Goal: Task Accomplishment & Management: Manage account settings

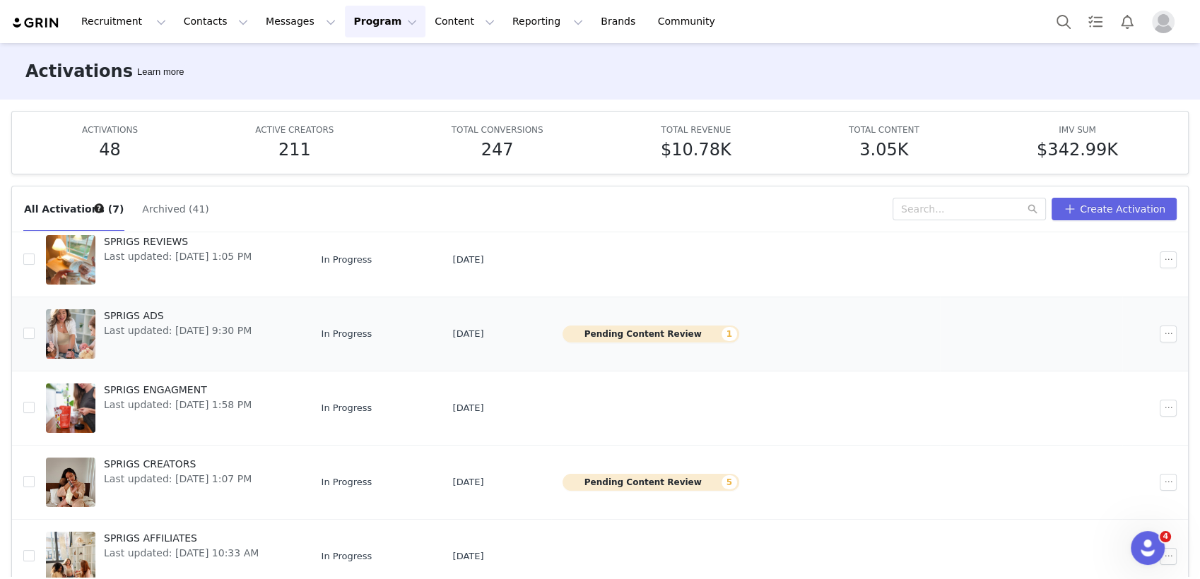
scroll to position [184, 0]
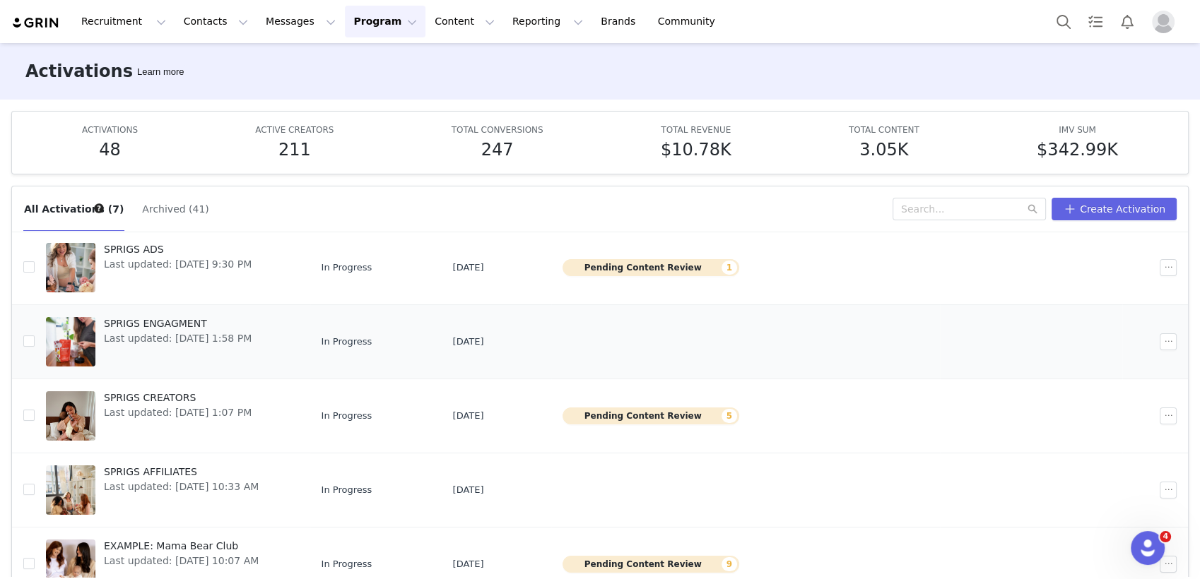
click at [172, 334] on span "Last updated: [DATE] 1:58 PM" at bounding box center [178, 338] width 148 height 15
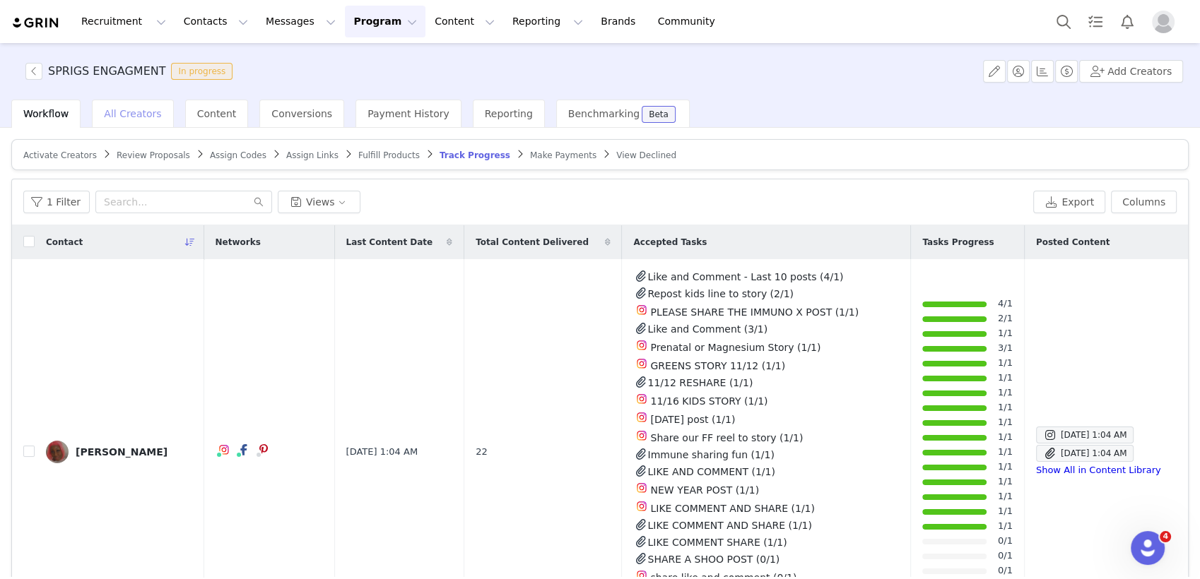
click at [136, 116] on span "All Creators" at bounding box center [132, 113] width 57 height 11
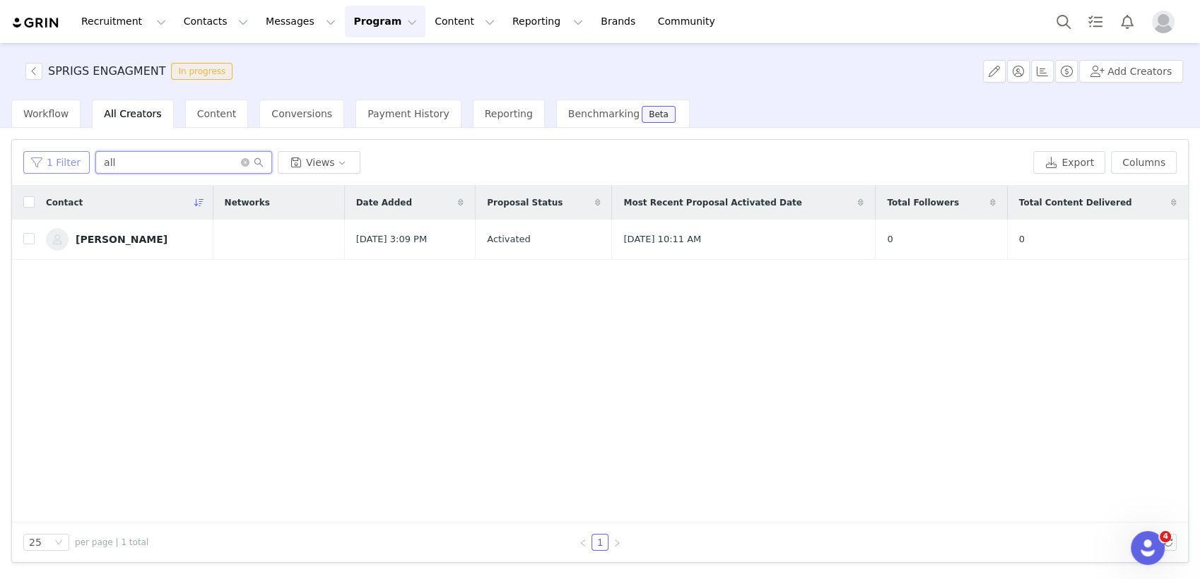
drag, startPoint x: 116, startPoint y: 165, endPoint x: 76, endPoint y: 161, distance: 39.8
click at [76, 161] on div "1 Filter all Views" at bounding box center [525, 162] width 1004 height 23
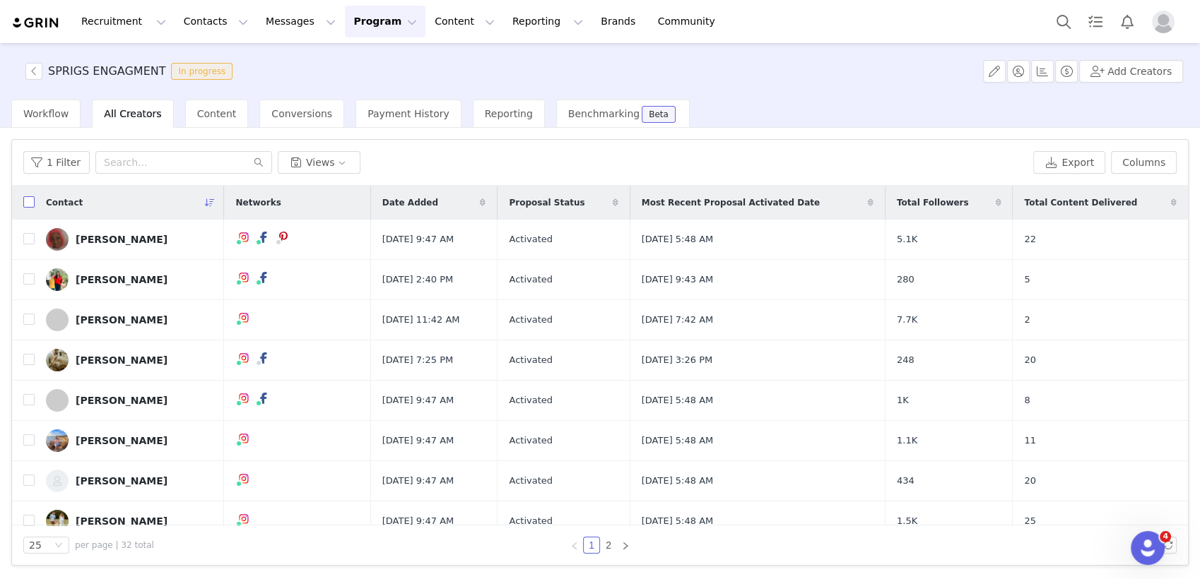
click at [24, 205] on input "checkbox" at bounding box center [28, 201] width 11 height 11
checkbox input "true"
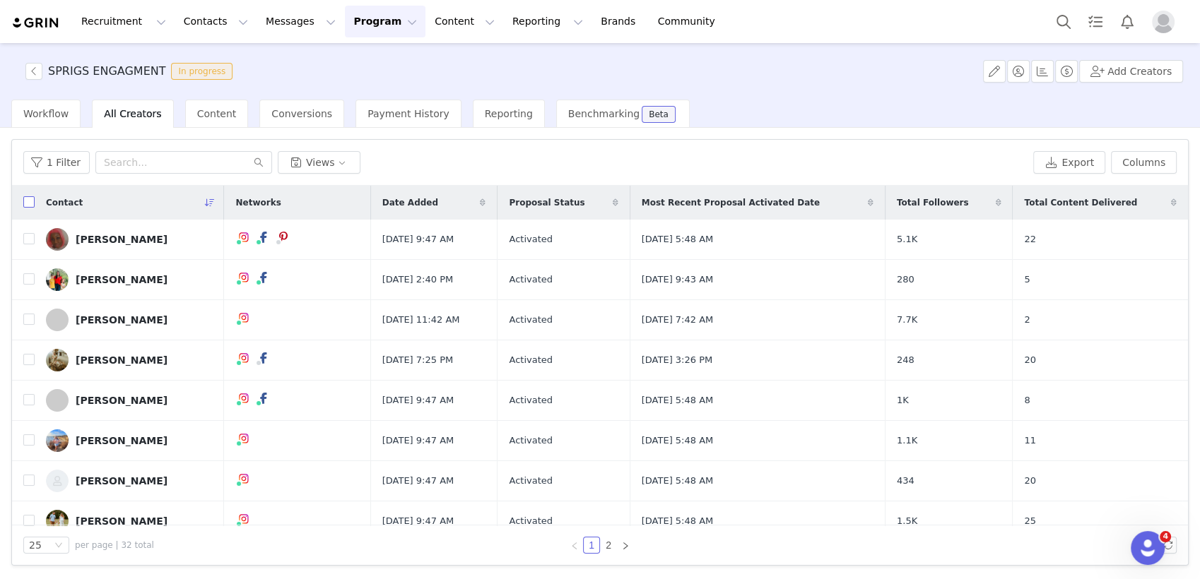
checkbox input "true"
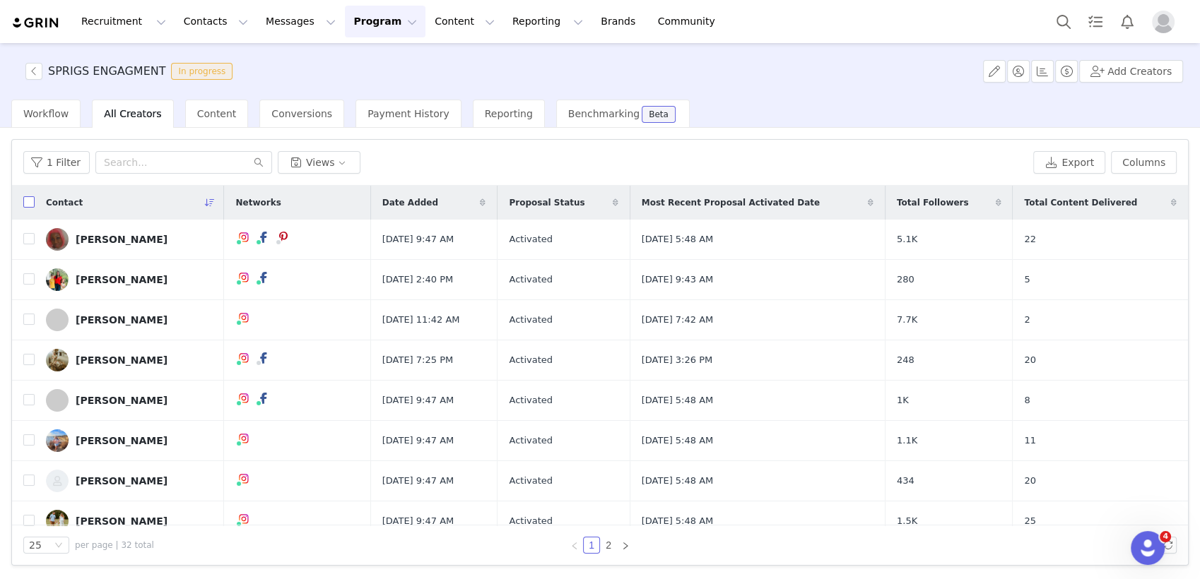
checkbox input "true"
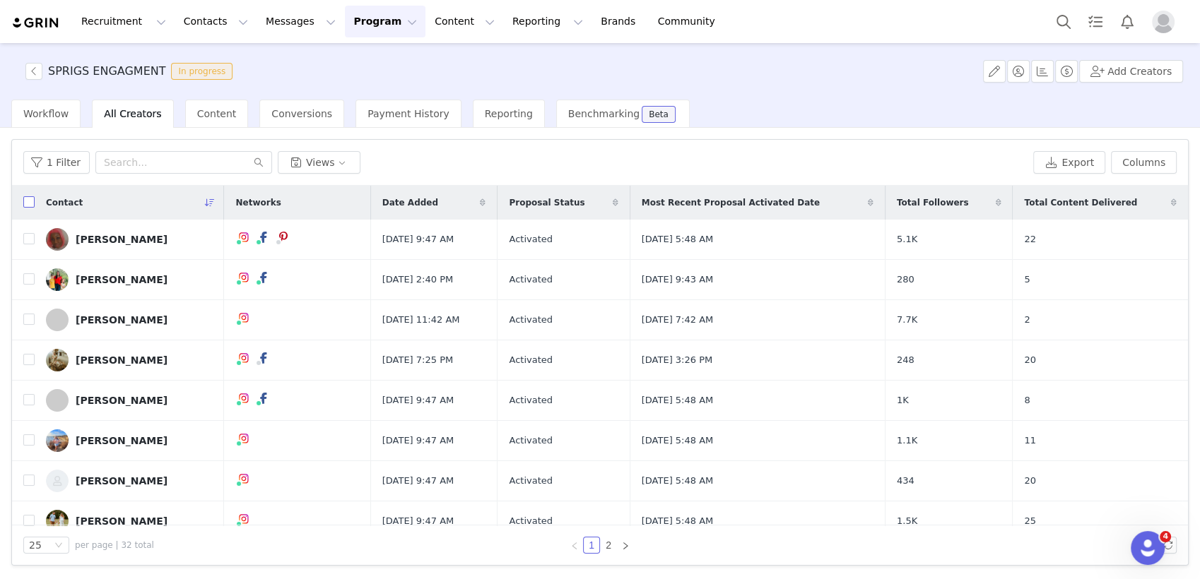
checkbox input "true"
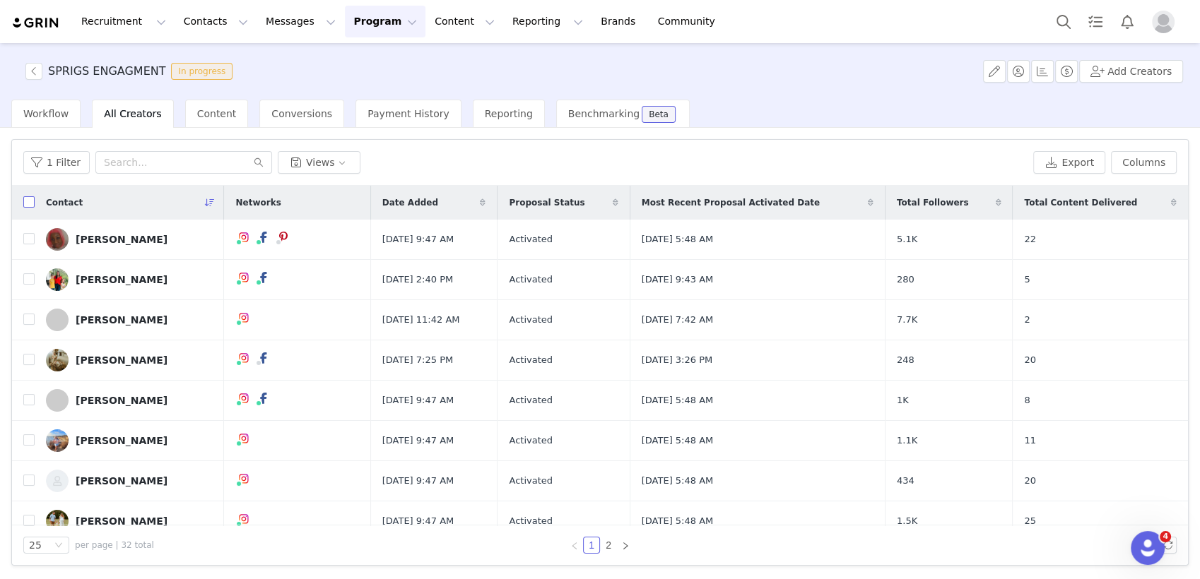
checkbox input "true"
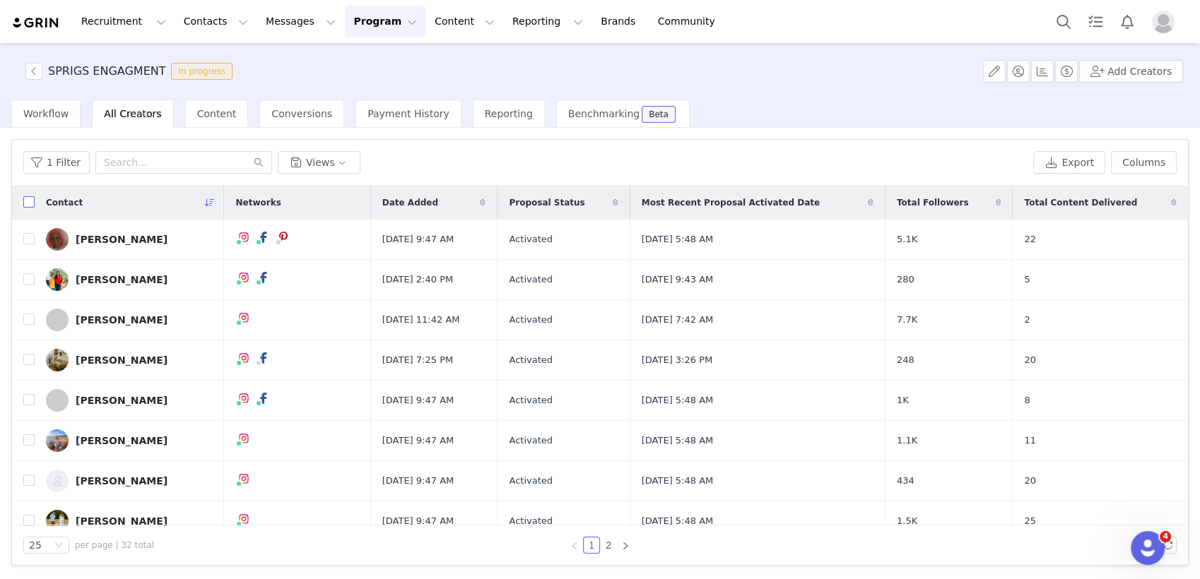
checkbox input "true"
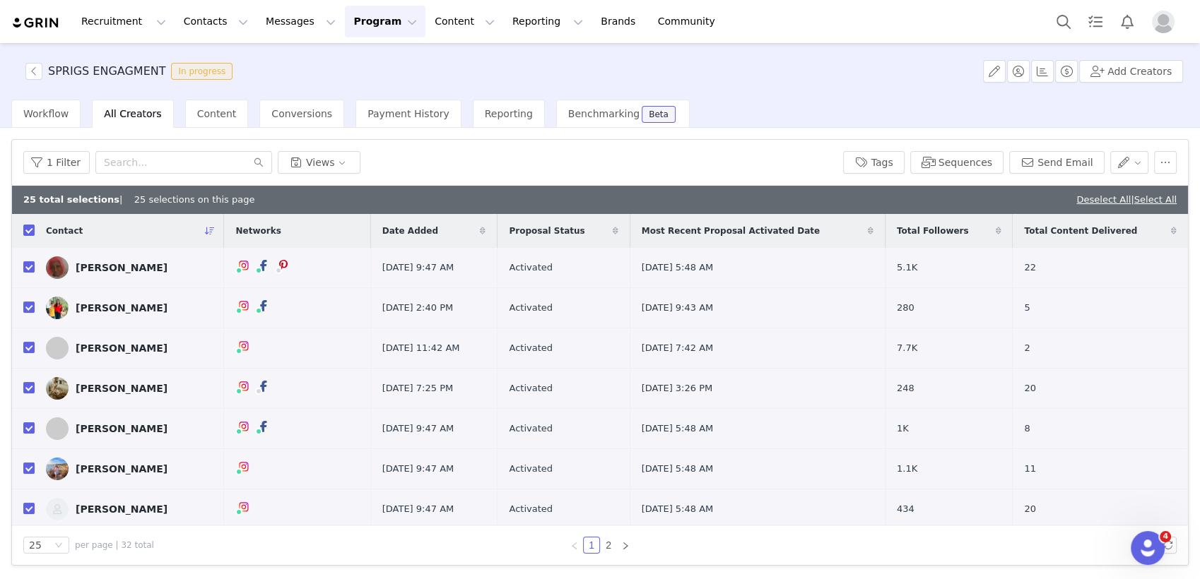
click at [357, 19] on button "Program Program" at bounding box center [385, 22] width 81 height 32
click at [356, 26] on button "Program Program" at bounding box center [385, 22] width 81 height 32
click at [28, 76] on button "button" at bounding box center [33, 71] width 17 height 17
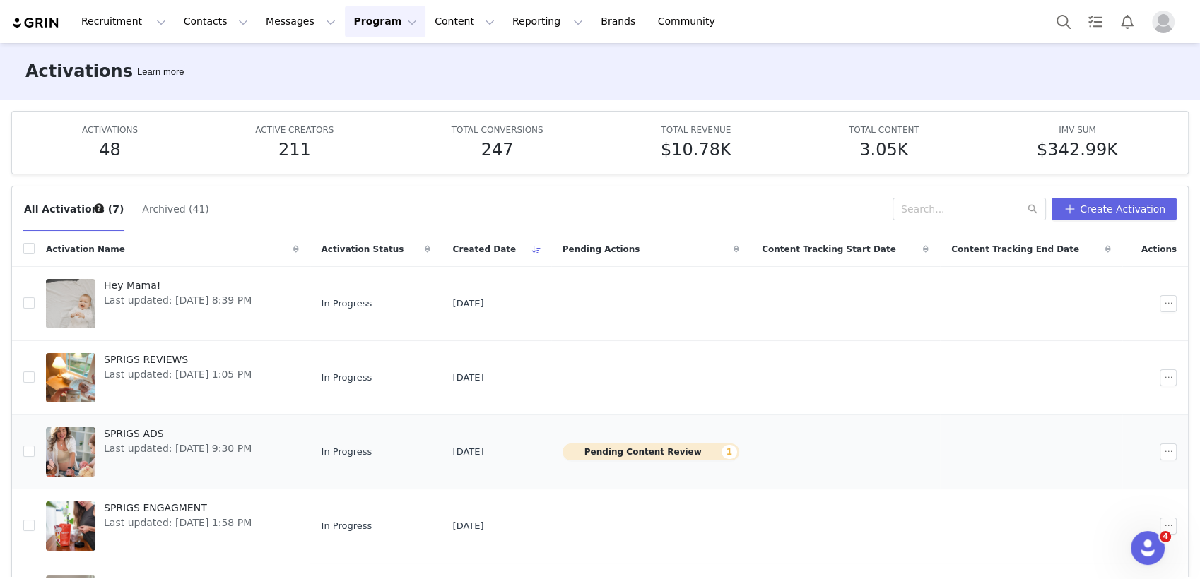
scroll to position [184, 0]
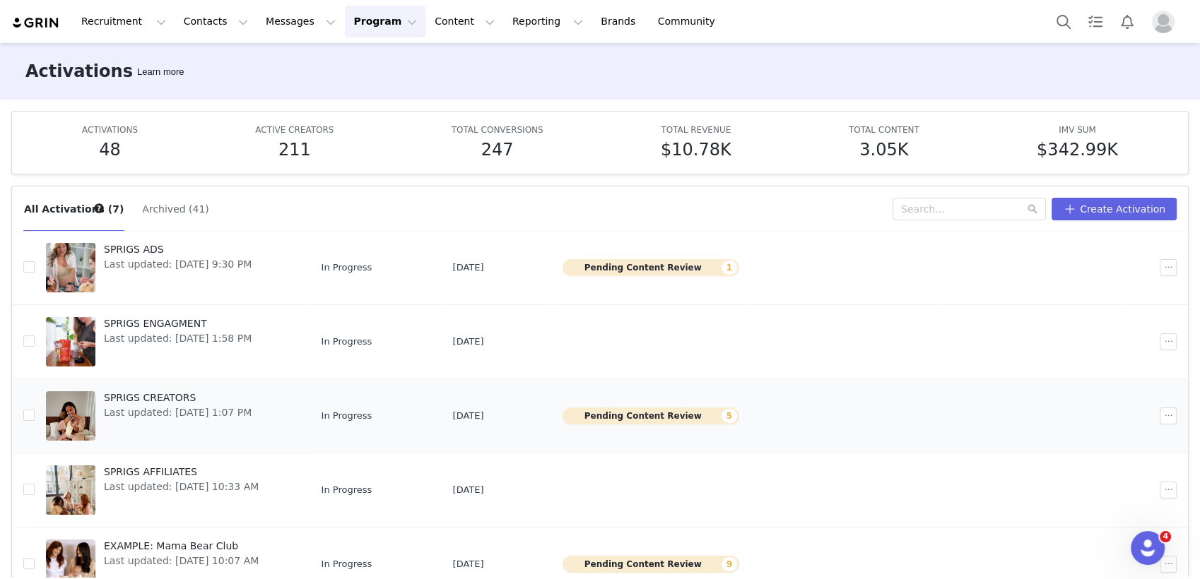
click at [174, 412] on span "Last updated: [DATE] 1:07 PM" at bounding box center [178, 412] width 148 height 15
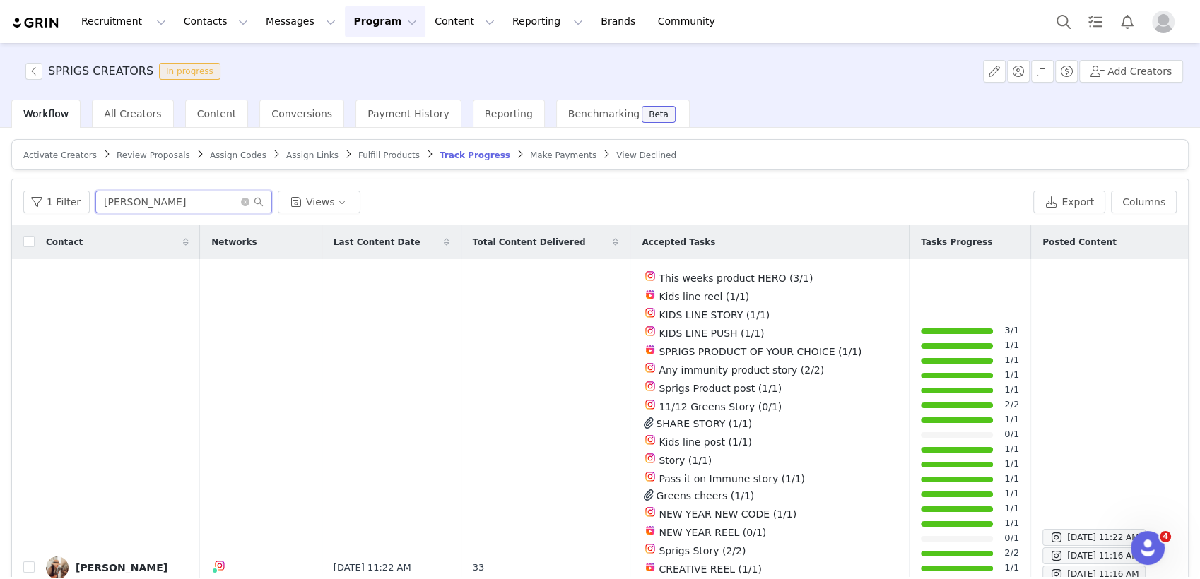
drag, startPoint x: 102, startPoint y: 189, endPoint x: 83, endPoint y: 185, distance: 19.5
click at [83, 185] on div "1 Filter [PERSON_NAME] Views Export Columns" at bounding box center [600, 202] width 1176 height 46
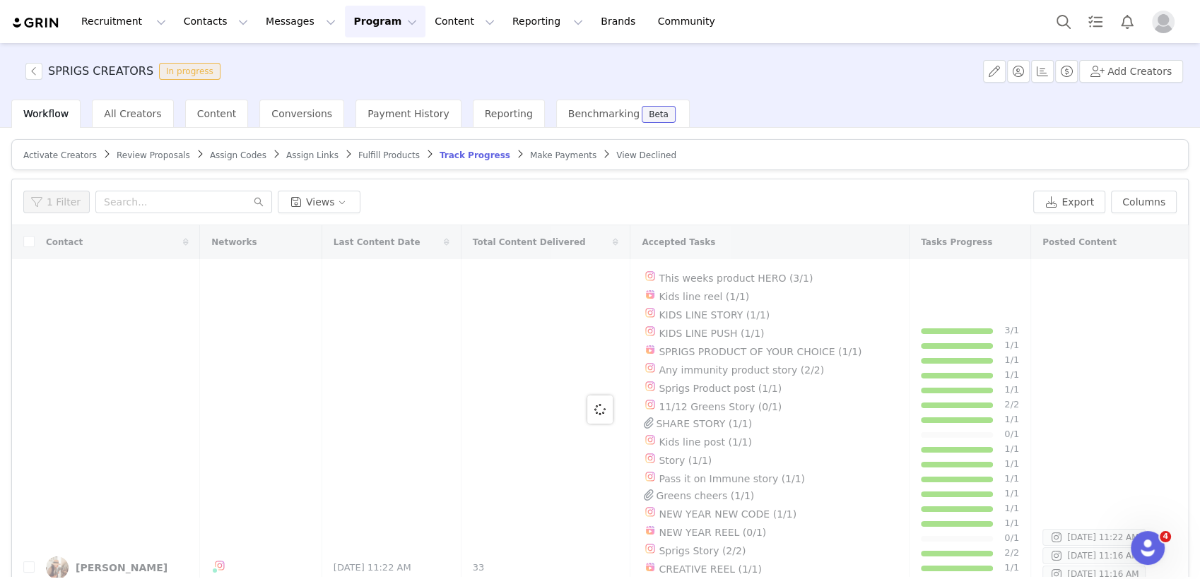
click at [28, 242] on div at bounding box center [600, 409] width 1176 height 368
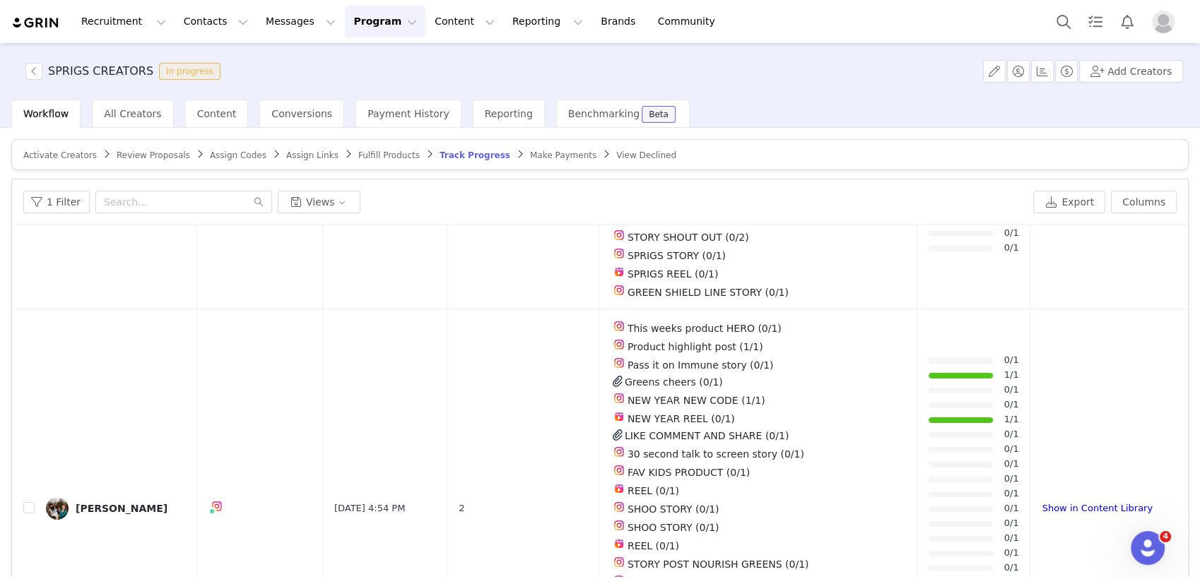
scroll to position [5003, 0]
click at [35, 74] on button "button" at bounding box center [33, 71] width 17 height 17
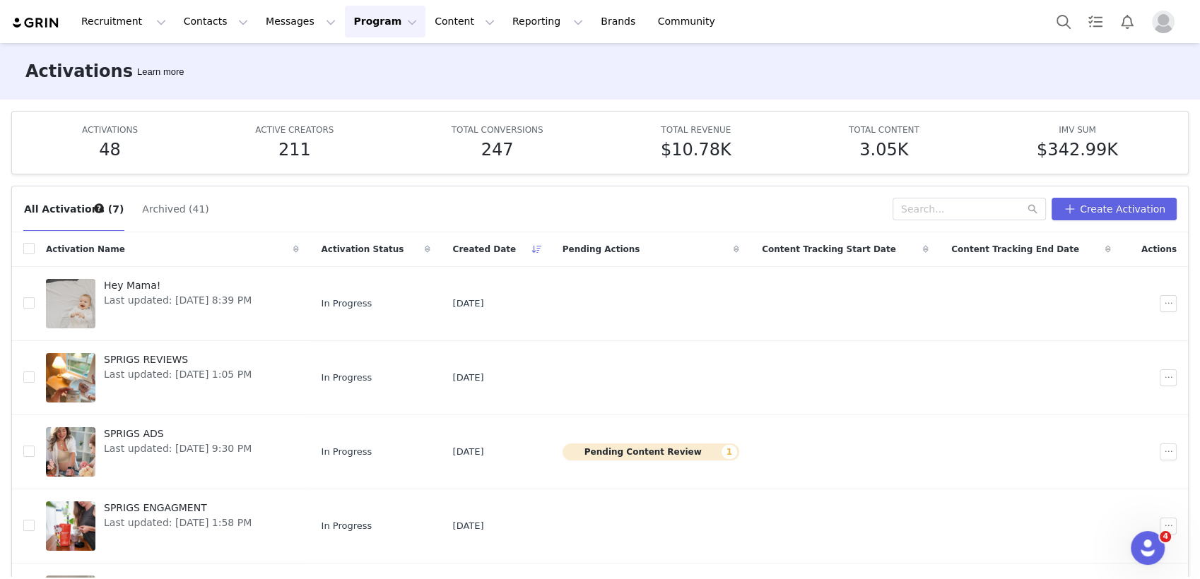
scroll to position [184, 0]
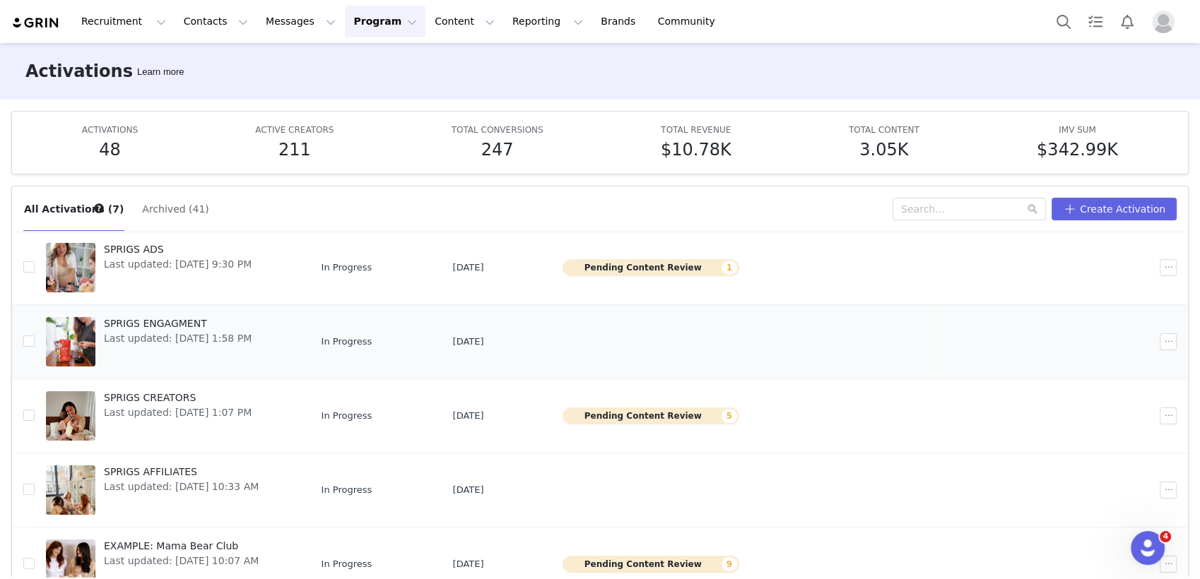
click at [186, 327] on span "SPRIGS ENGAGMENT" at bounding box center [178, 323] width 148 height 15
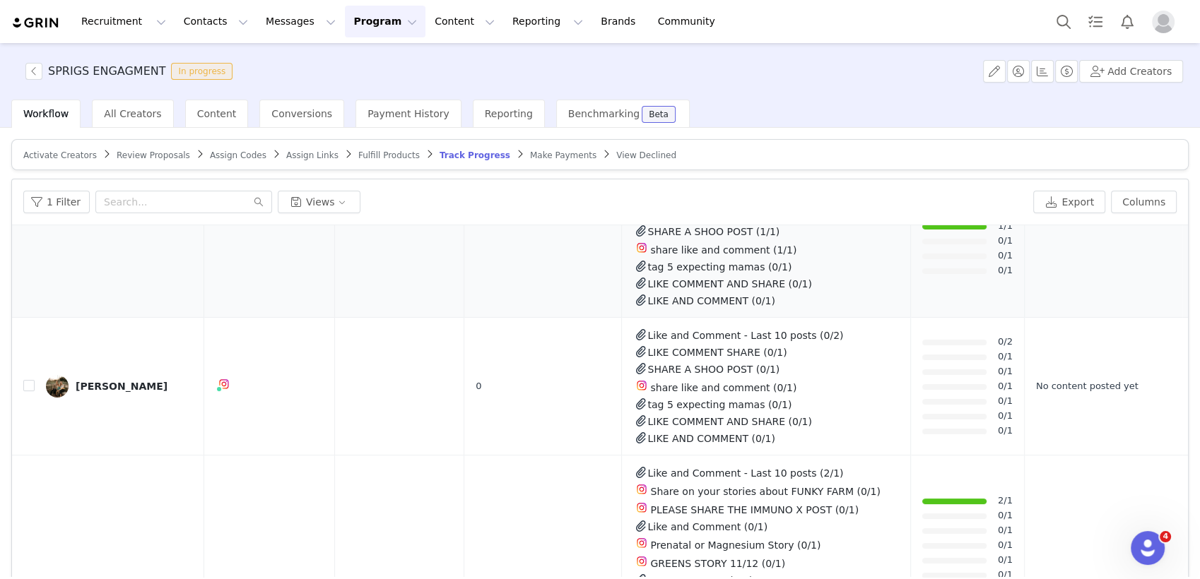
scroll to position [5535, 0]
click at [32, 76] on button "button" at bounding box center [33, 71] width 17 height 17
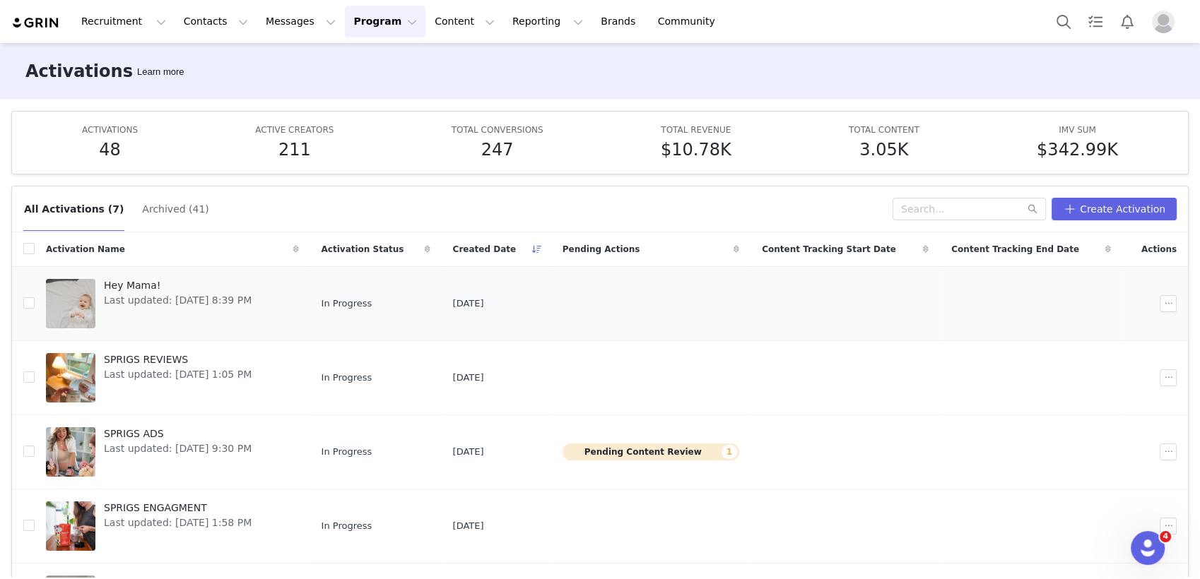
scroll to position [16, 0]
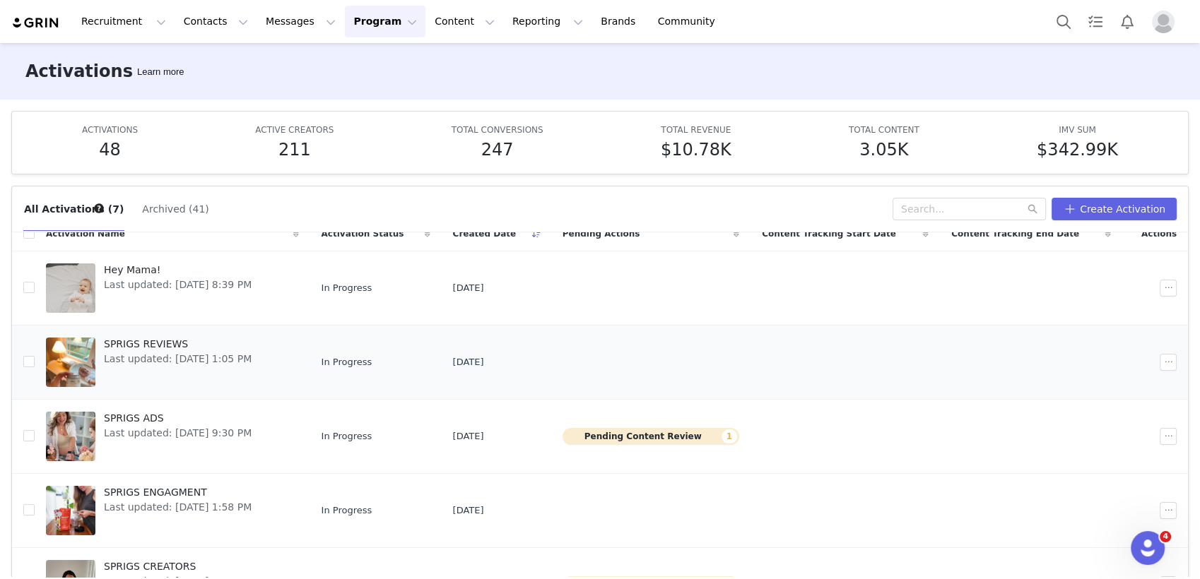
click at [132, 354] on span "Last updated: [DATE] 1:05 PM" at bounding box center [178, 359] width 148 height 15
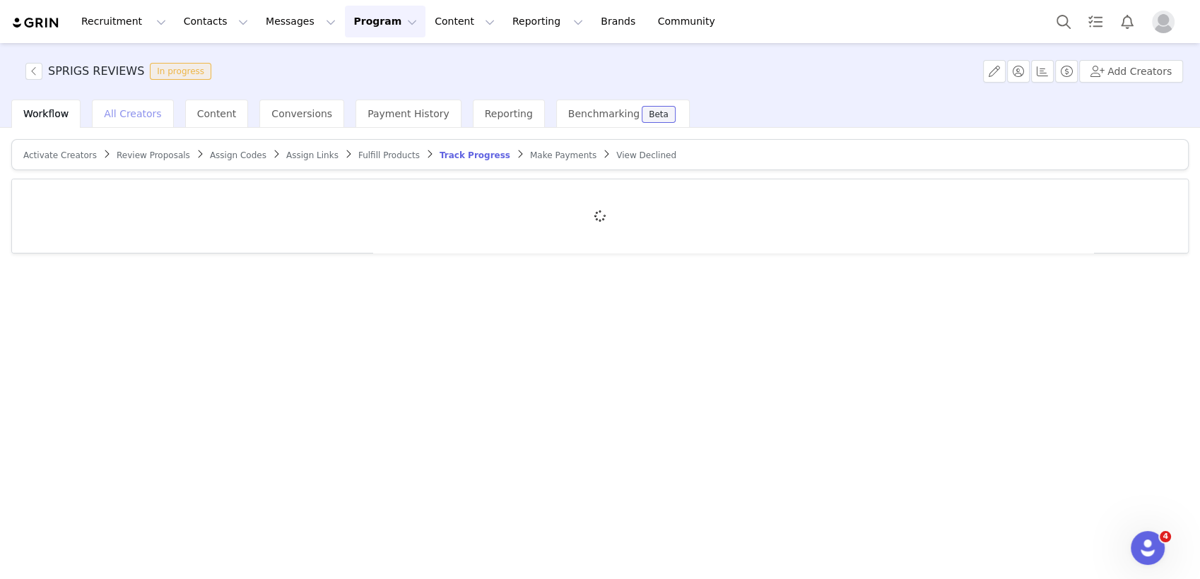
click at [127, 112] on span "All Creators" at bounding box center [132, 113] width 57 height 11
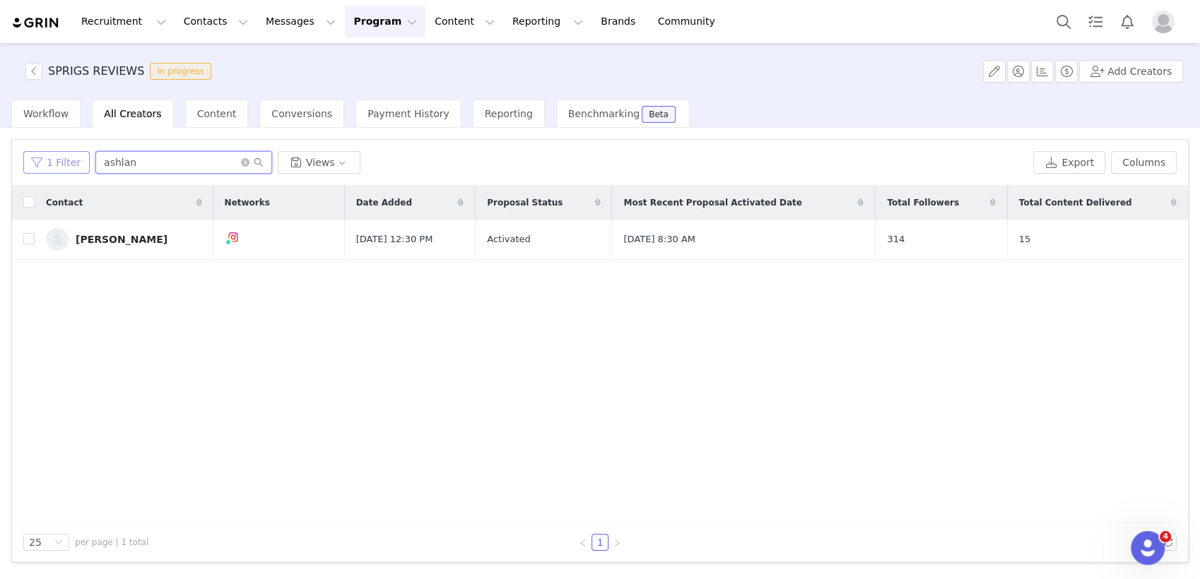
drag, startPoint x: 141, startPoint y: 160, endPoint x: 42, endPoint y: 153, distance: 99.2
click at [42, 153] on div "1 Filter ashlan Views" at bounding box center [525, 162] width 1004 height 23
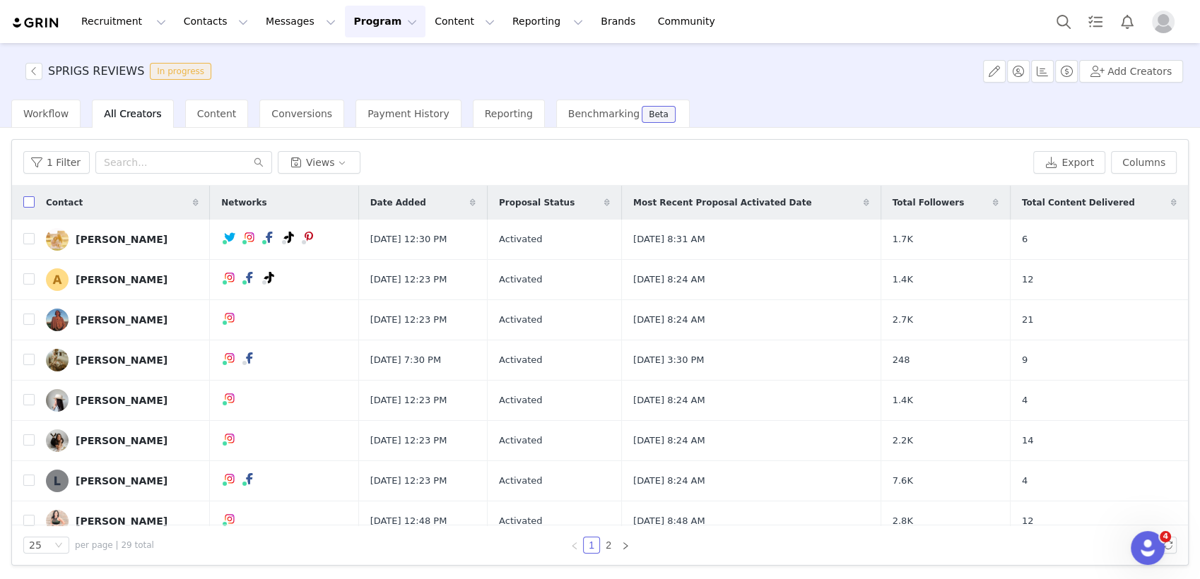
click at [28, 206] on input "checkbox" at bounding box center [28, 201] width 11 height 11
checkbox input "true"
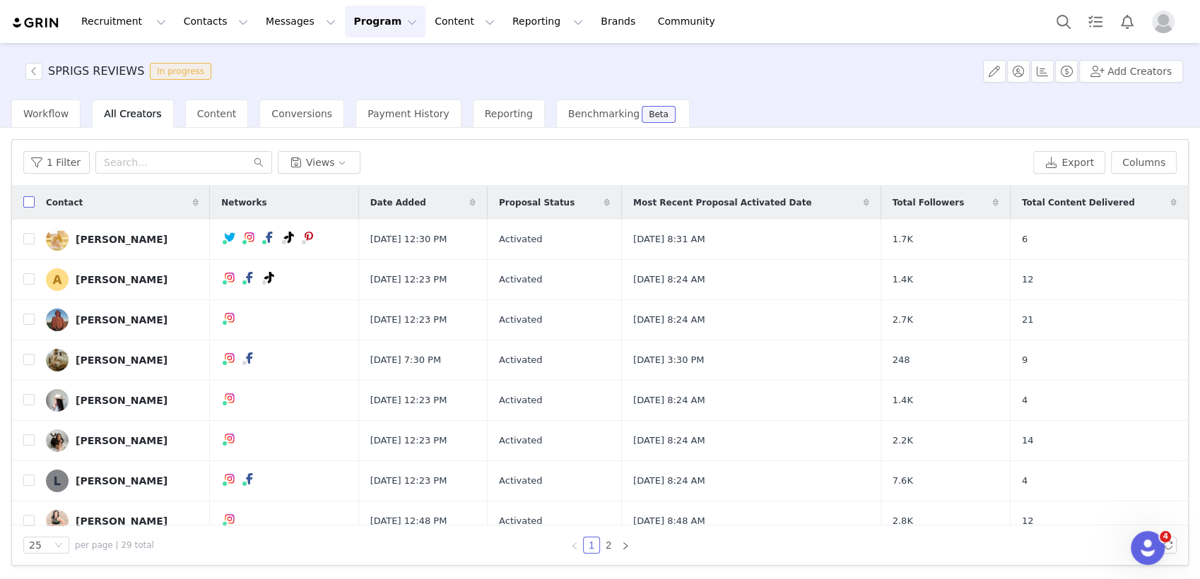
checkbox input "true"
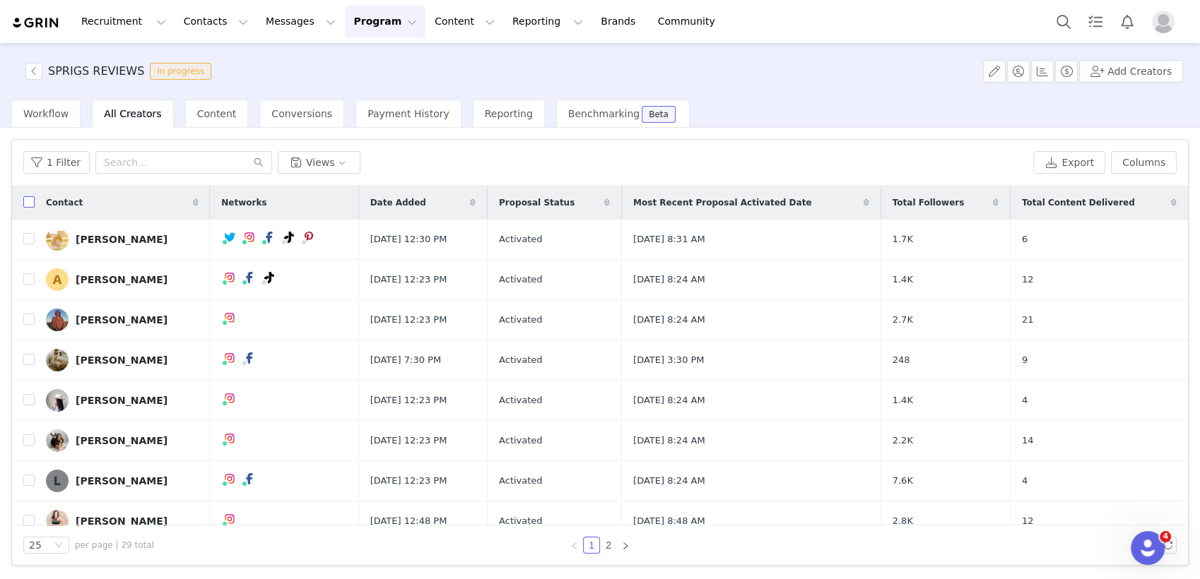
checkbox input "true"
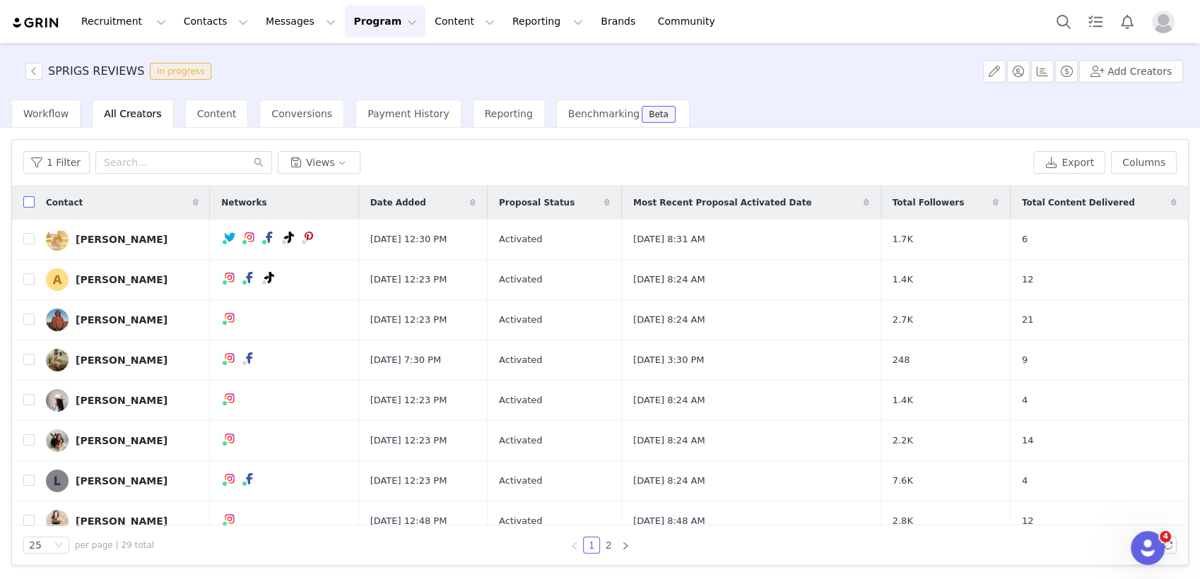
checkbox input "true"
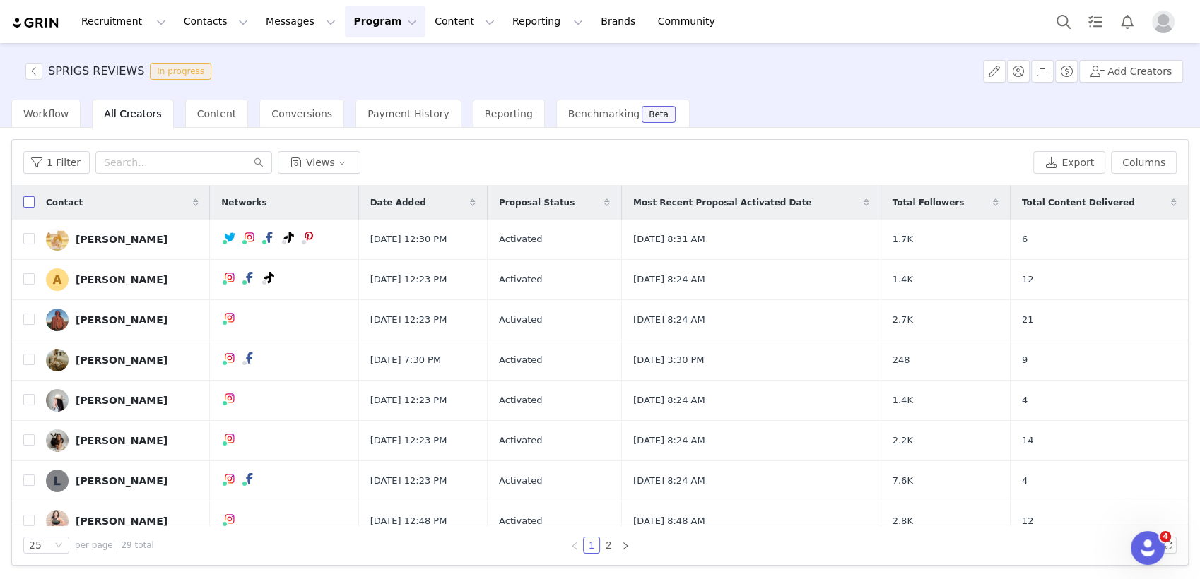
checkbox input "true"
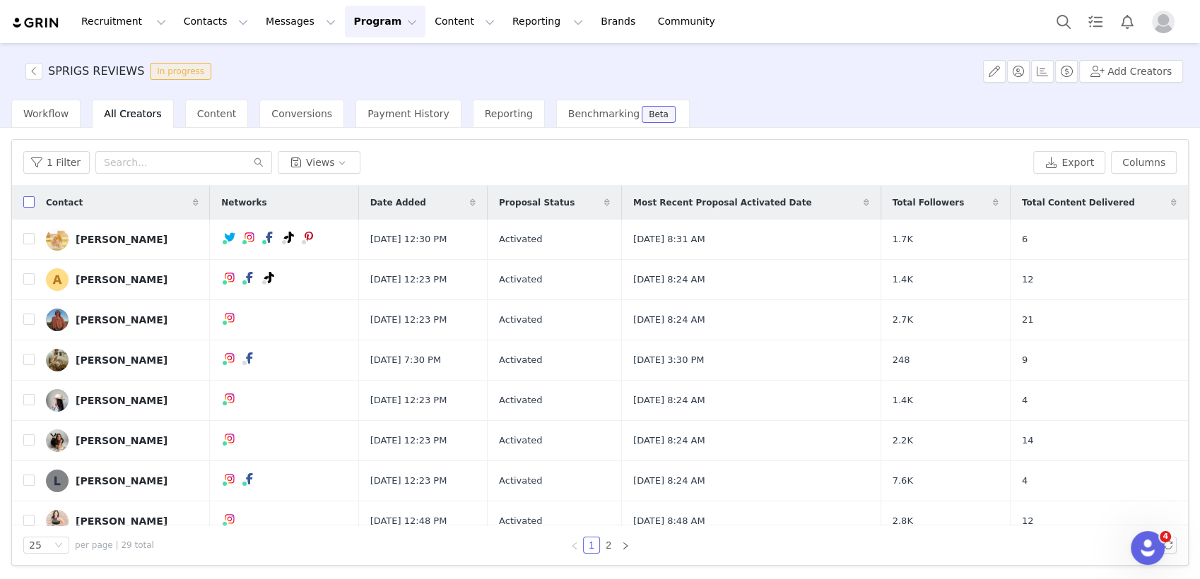
checkbox input "true"
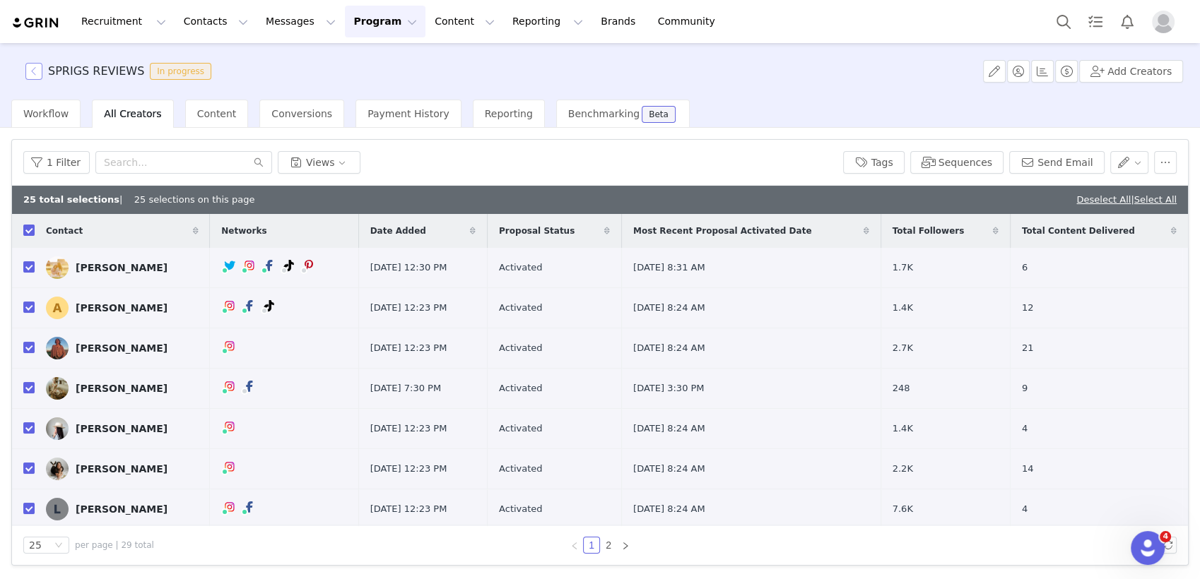
click at [32, 76] on button "button" at bounding box center [33, 71] width 17 height 17
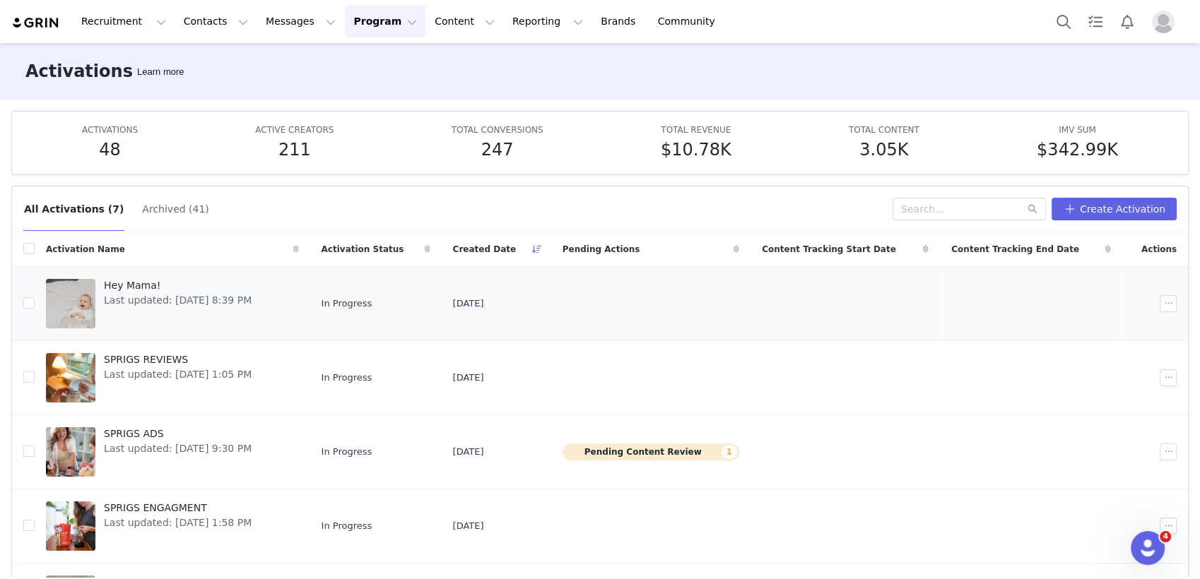
click at [147, 293] on span "Last updated: [DATE] 8:39 PM" at bounding box center [178, 300] width 148 height 15
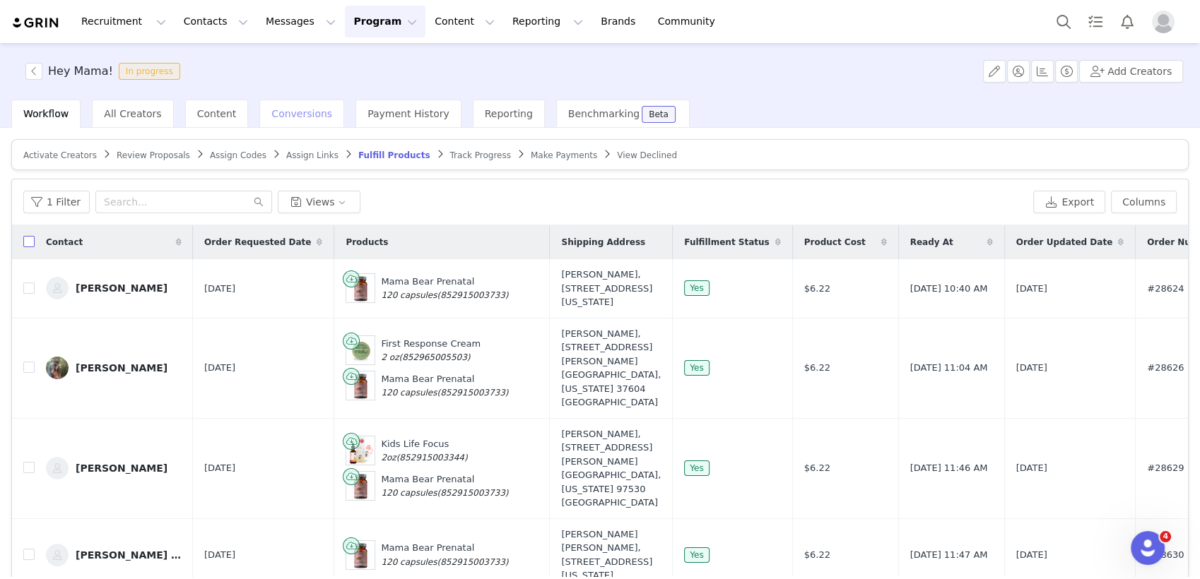
click at [31, 239] on input "checkbox" at bounding box center [28, 241] width 11 height 11
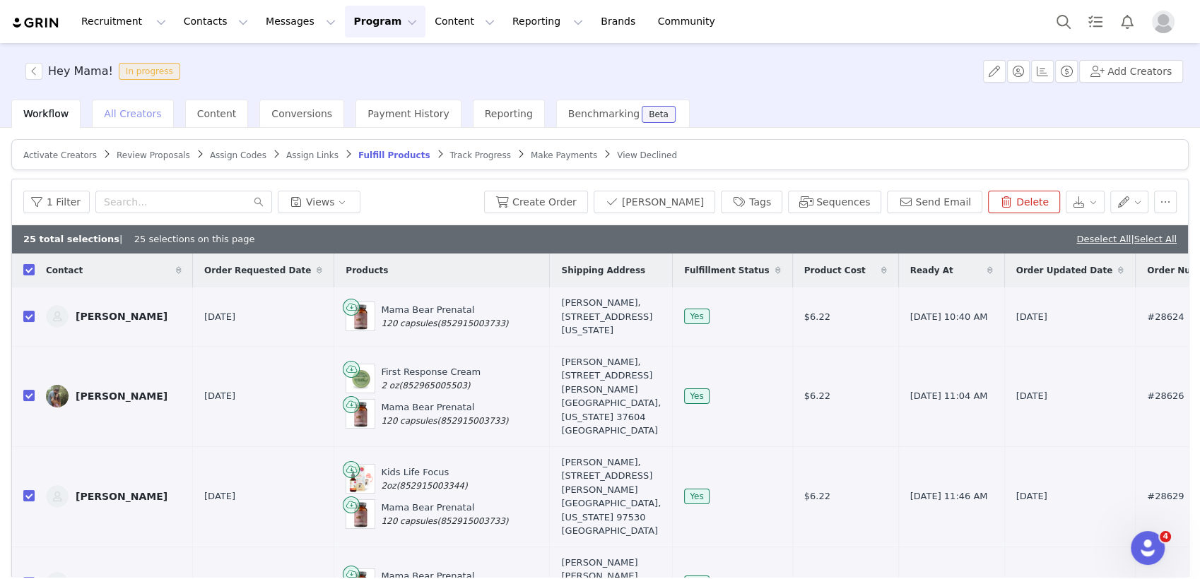
click at [119, 115] on span "All Creators" at bounding box center [132, 113] width 57 height 11
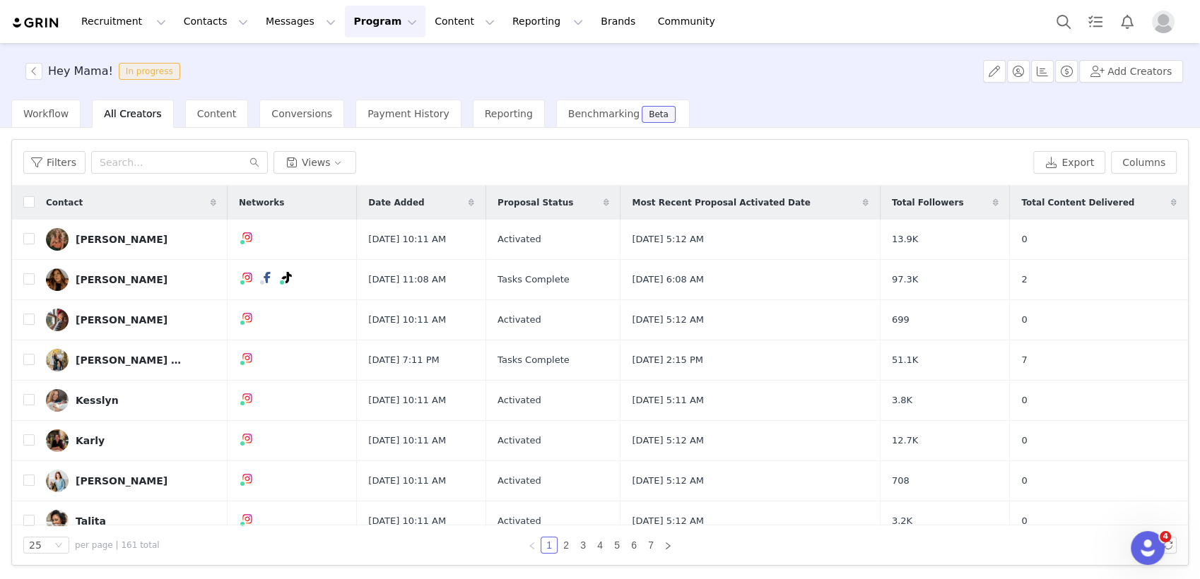
click at [30, 212] on th at bounding box center [23, 203] width 23 height 34
click at [28, 204] on input "checkbox" at bounding box center [28, 201] width 11 height 11
checkbox input "true"
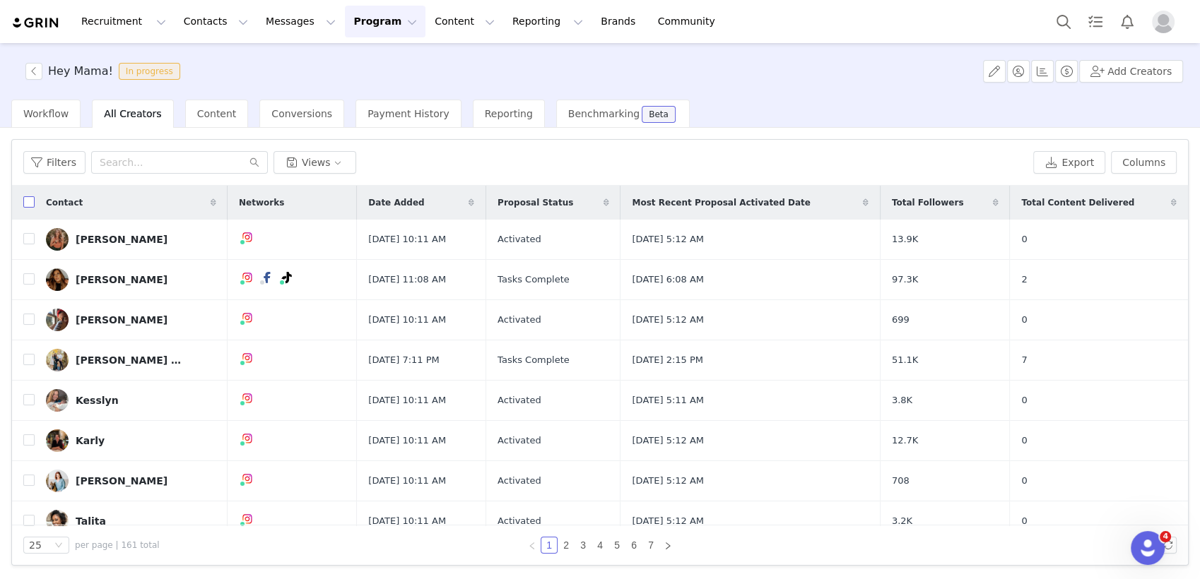
checkbox input "true"
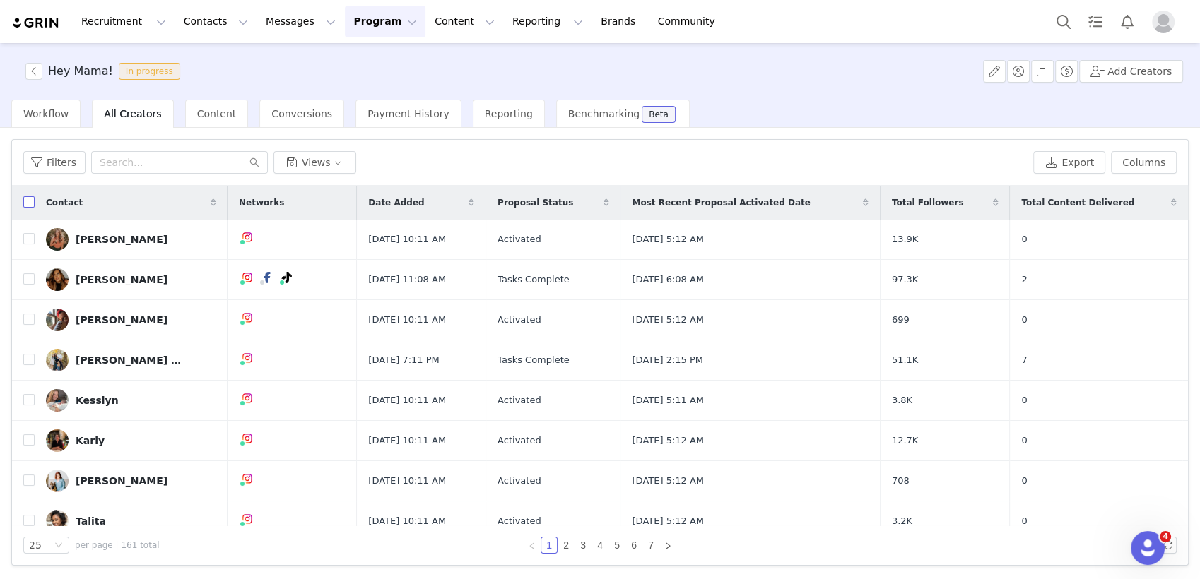
checkbox input "true"
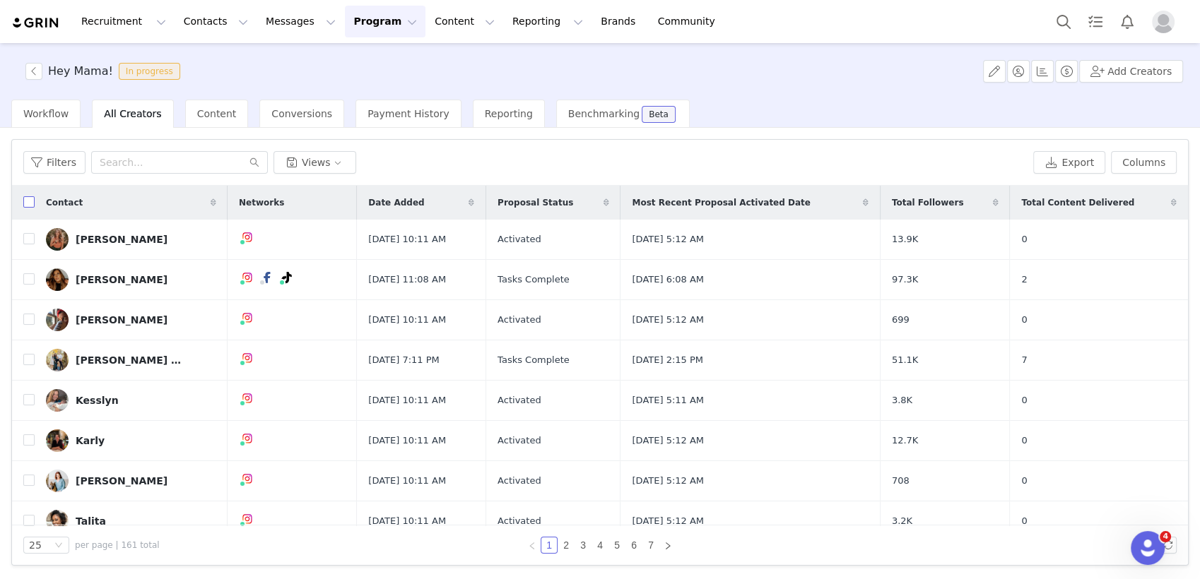
checkbox input "true"
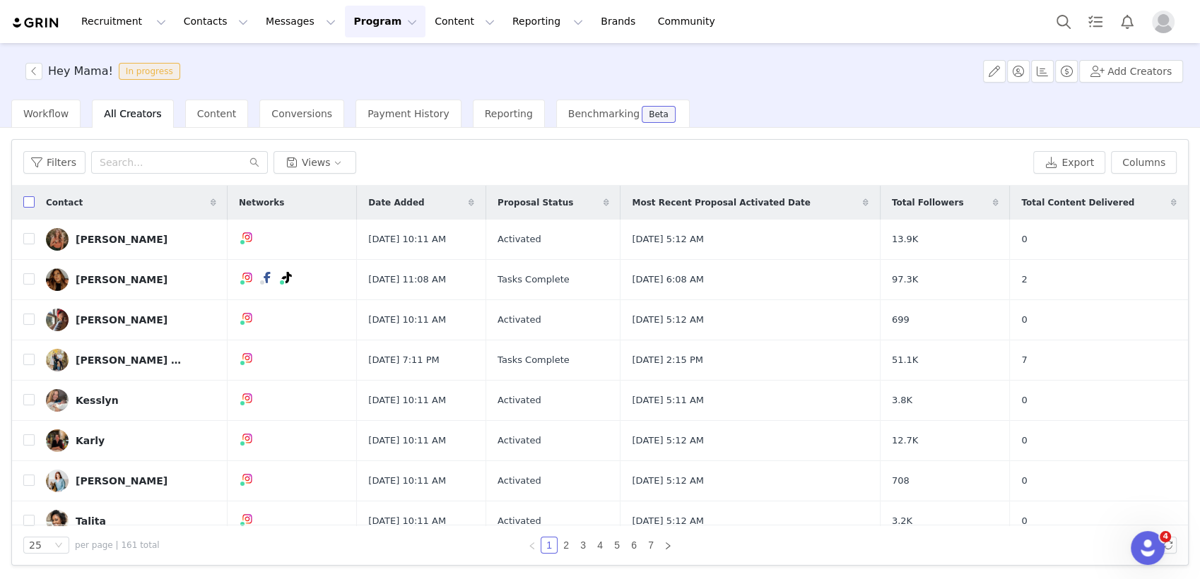
checkbox input "true"
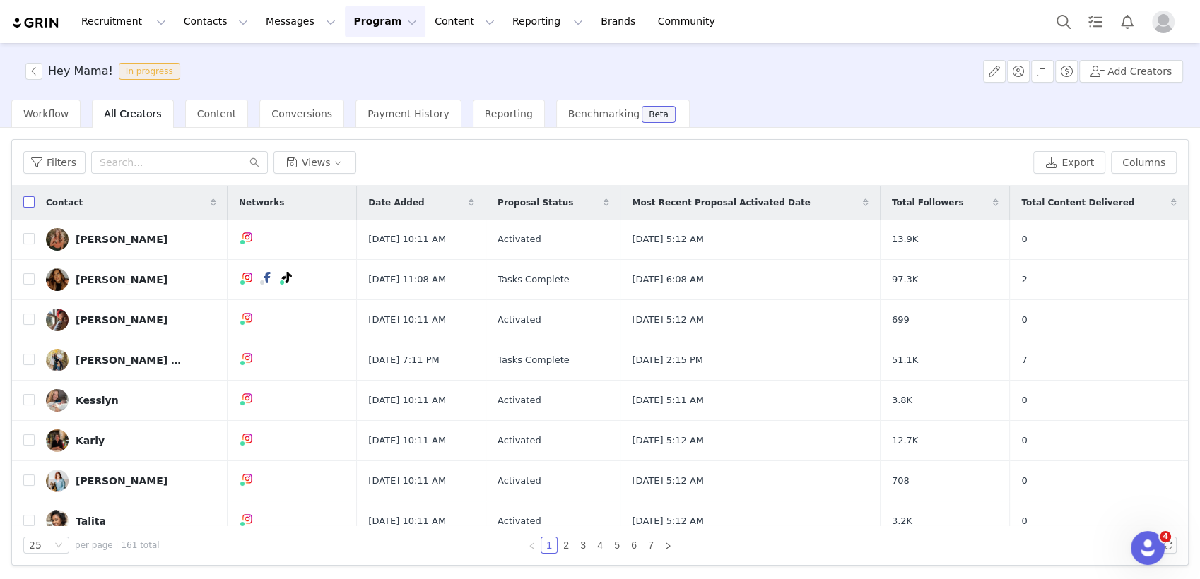
checkbox input "true"
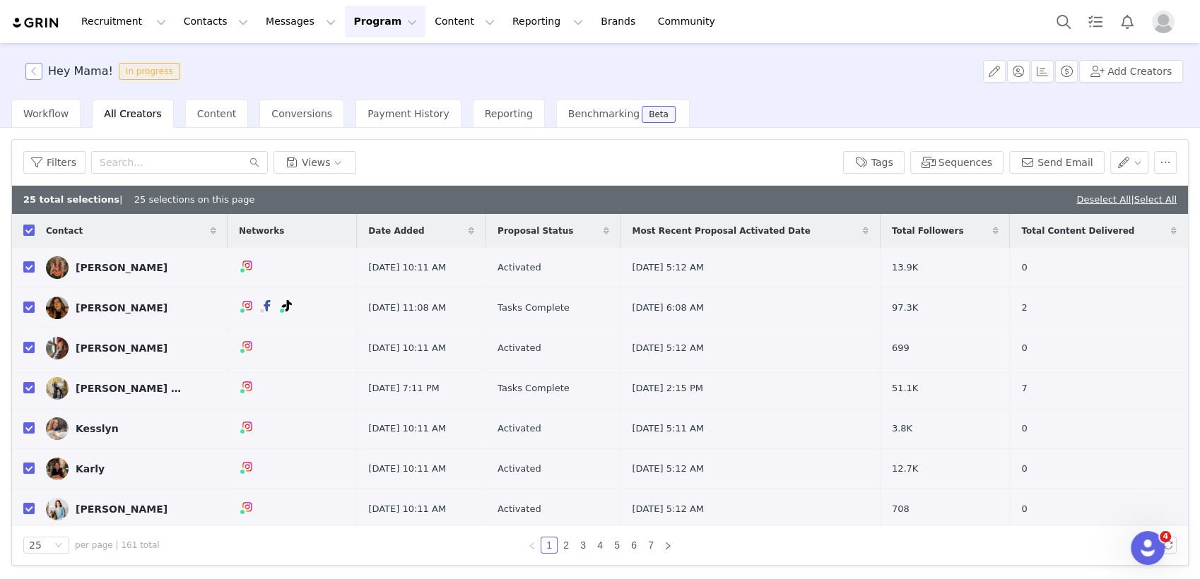
click at [34, 73] on button "button" at bounding box center [33, 71] width 17 height 17
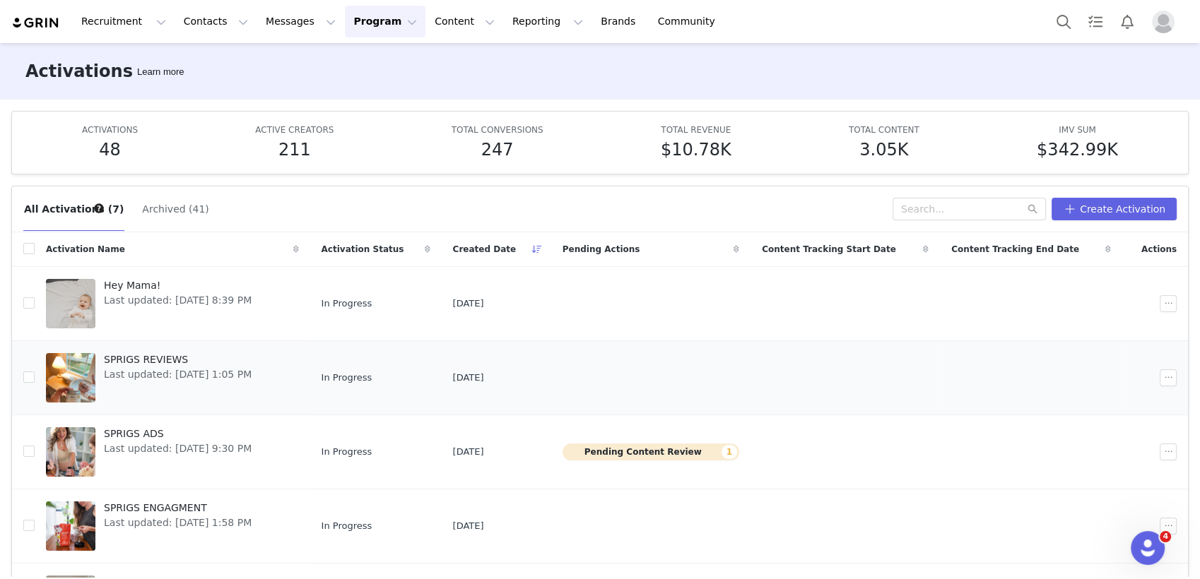
click at [142, 350] on div "SPRIGS REVIEWS Last updated: [DATE] 1:05 PM" at bounding box center [177, 378] width 165 height 57
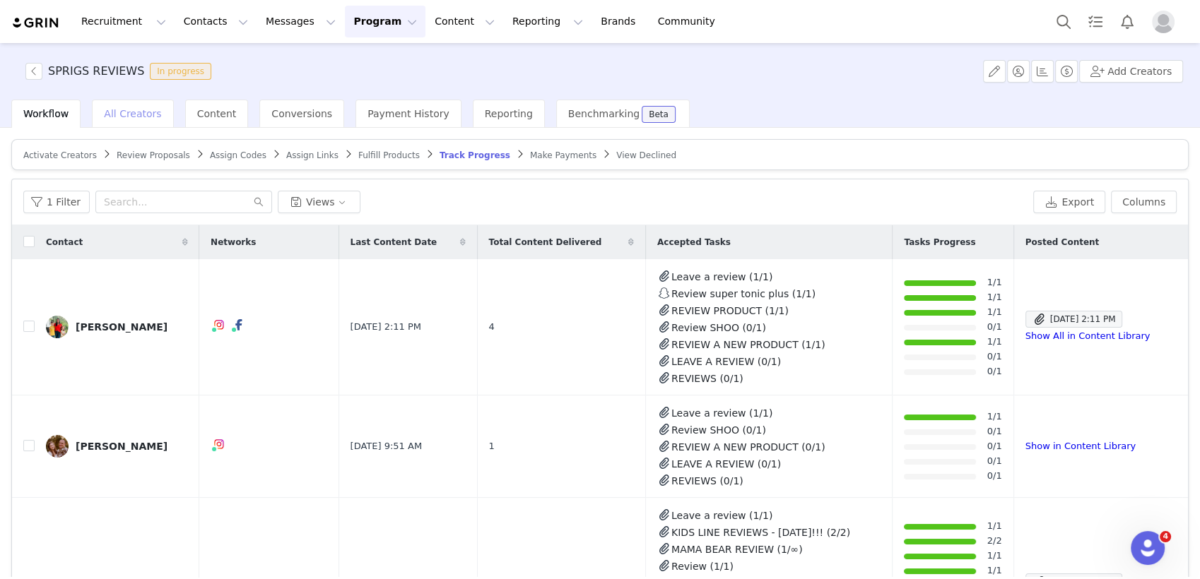
click at [117, 115] on span "All Creators" at bounding box center [132, 113] width 57 height 11
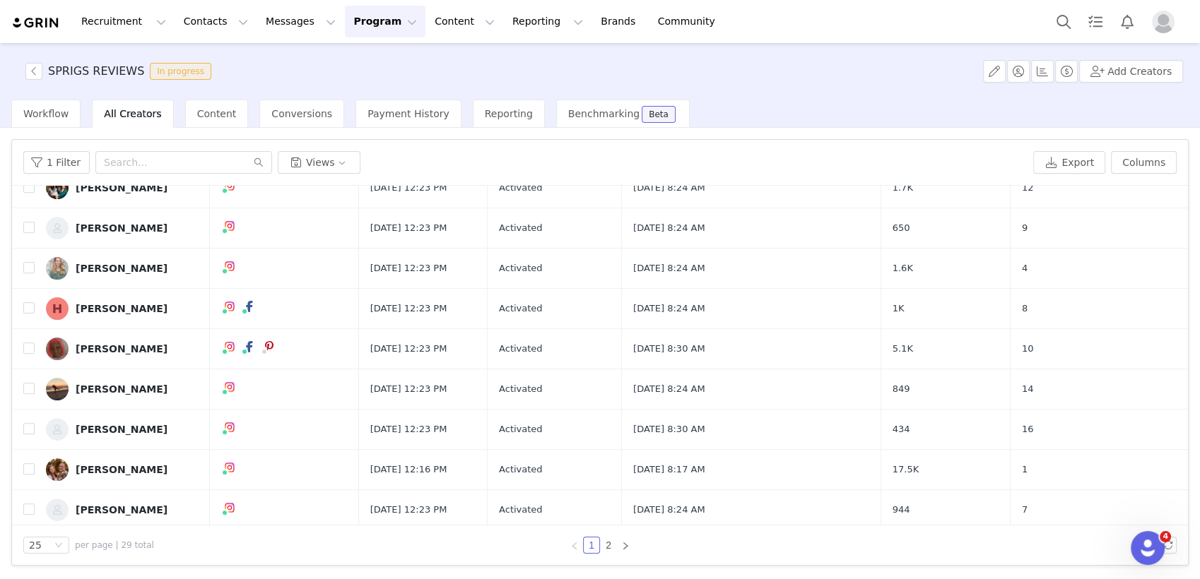
scroll to position [503, 0]
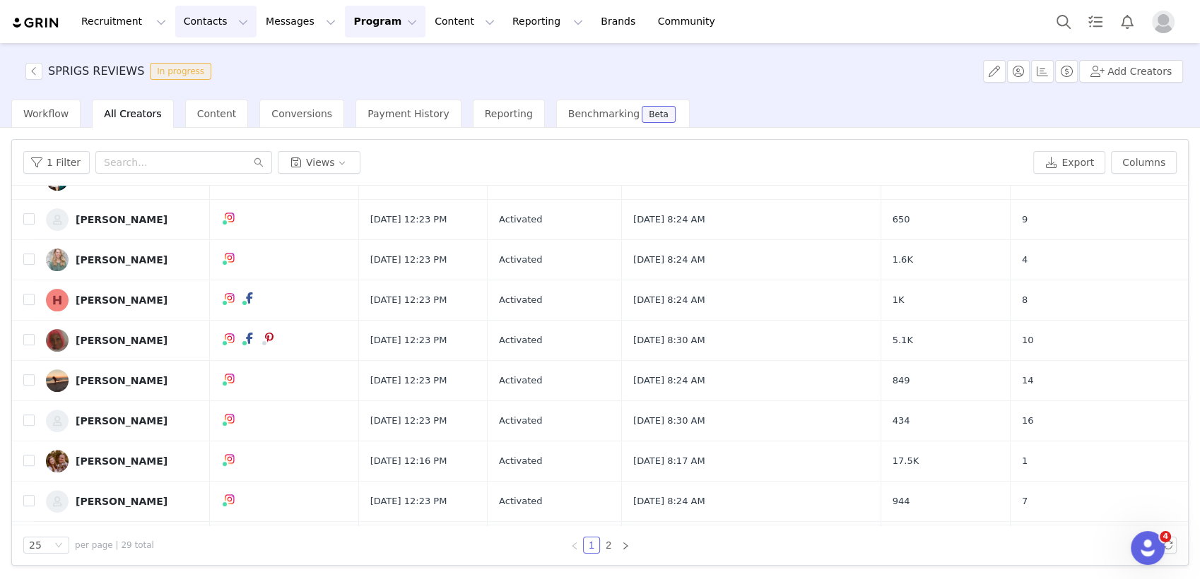
click at [212, 23] on button "Contacts Contacts" at bounding box center [215, 22] width 81 height 32
click at [203, 61] on p "Creators" at bounding box center [194, 62] width 42 height 15
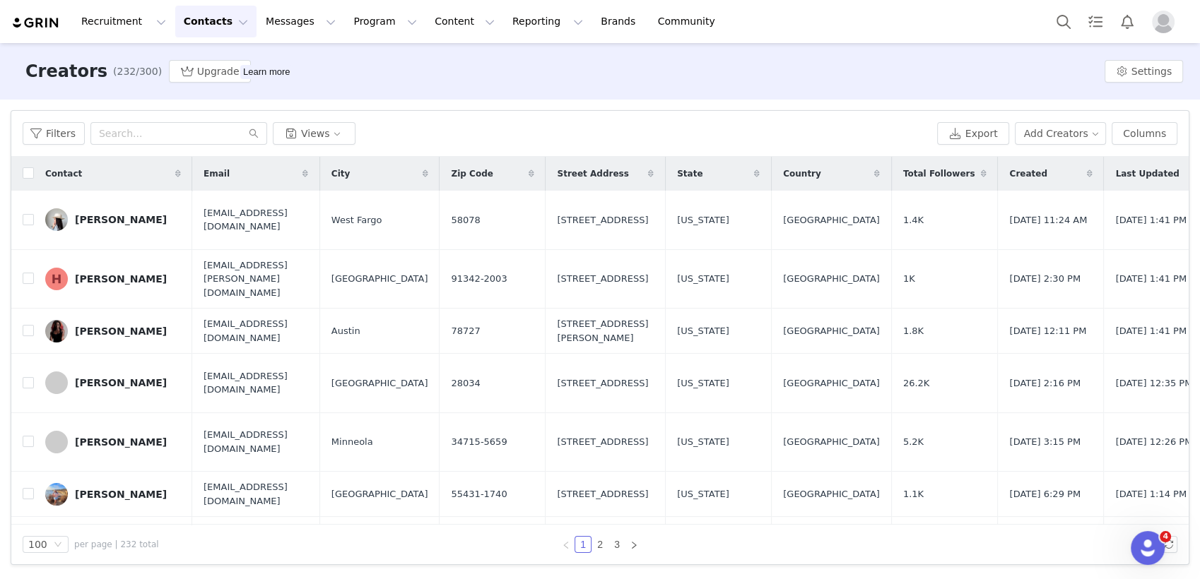
click at [204, 26] on button "Contacts Contacts" at bounding box center [215, 22] width 81 height 32
click at [199, 65] on p "Creators" at bounding box center [194, 62] width 42 height 15
click at [345, 24] on button "Program Program" at bounding box center [385, 22] width 81 height 32
click at [340, 66] on p "Activations" at bounding box center [348, 62] width 54 height 15
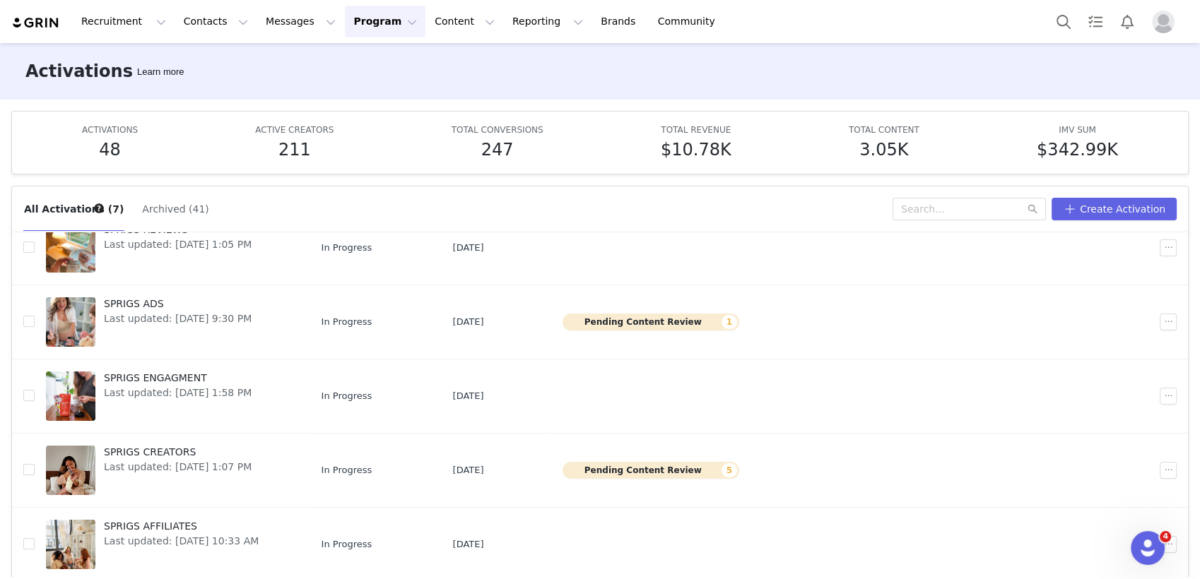
scroll to position [132, 0]
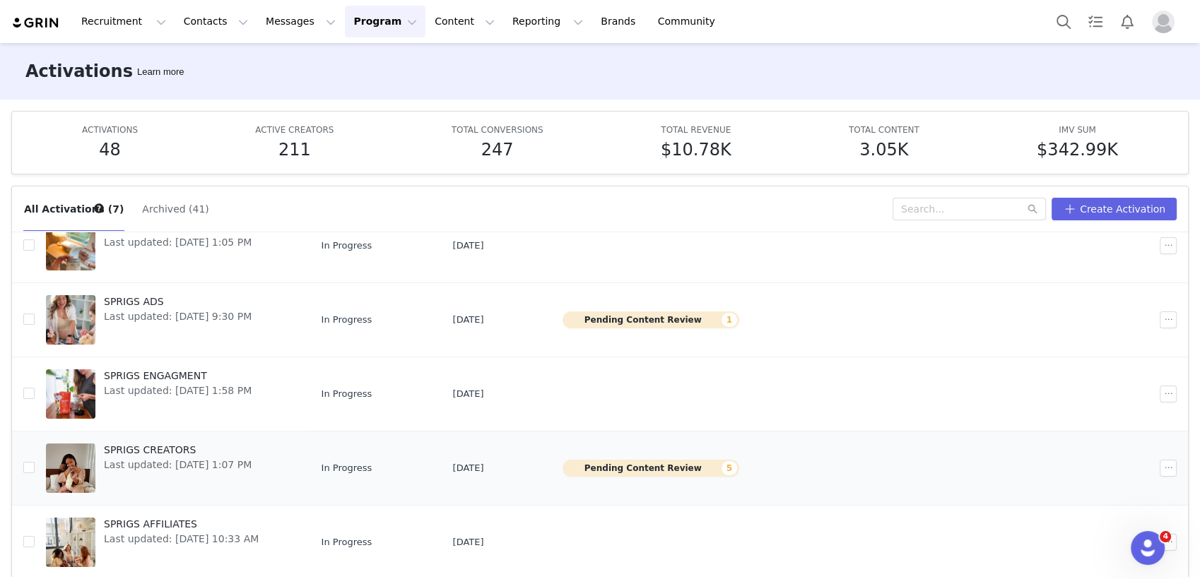
click at [164, 451] on span "SPRIGS CREATORS" at bounding box center [178, 450] width 148 height 15
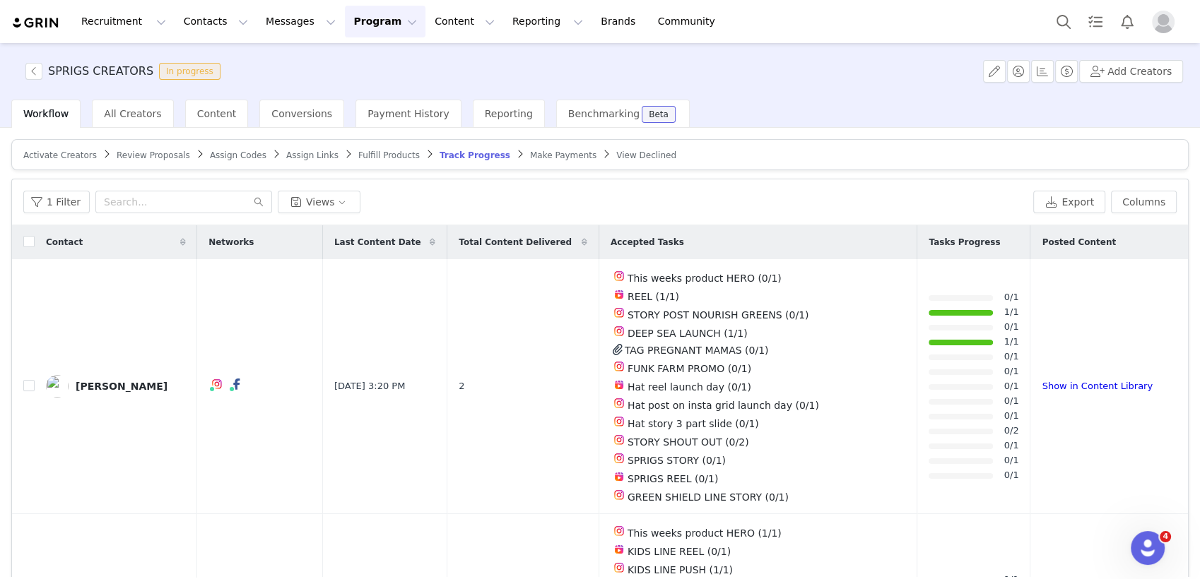
click at [439, 154] on span "Track Progress" at bounding box center [474, 155] width 71 height 10
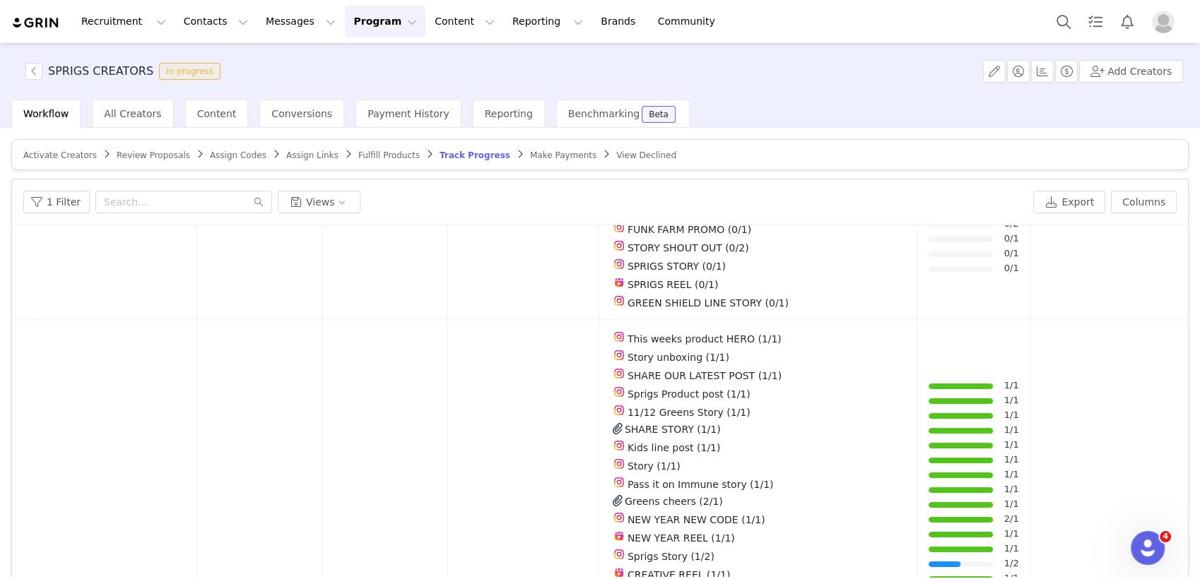
scroll to position [5397, 0]
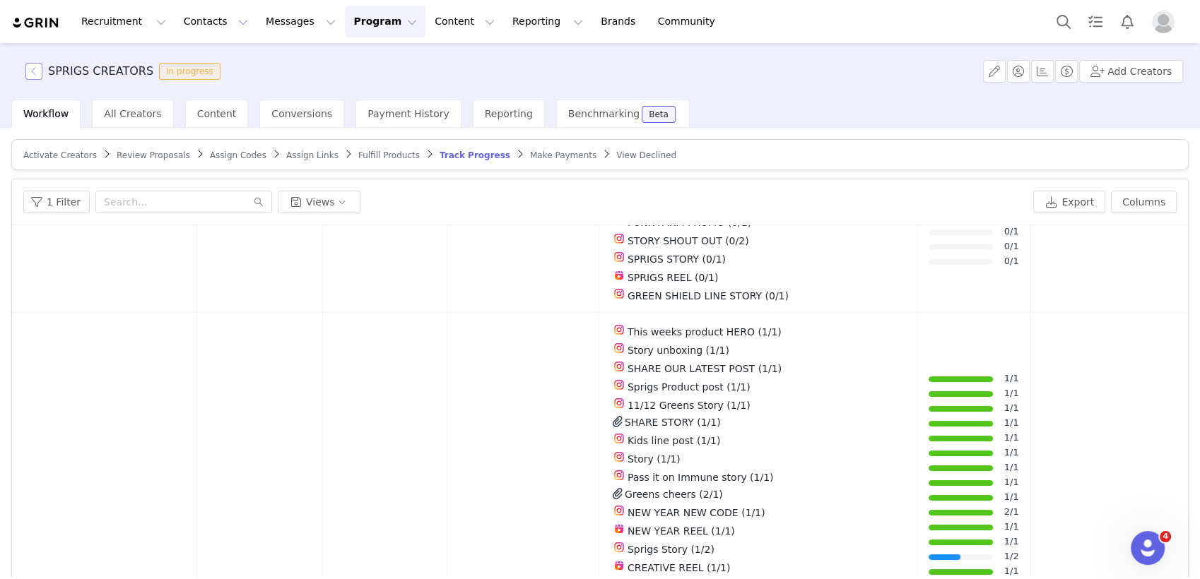
click at [35, 69] on button "button" at bounding box center [33, 71] width 17 height 17
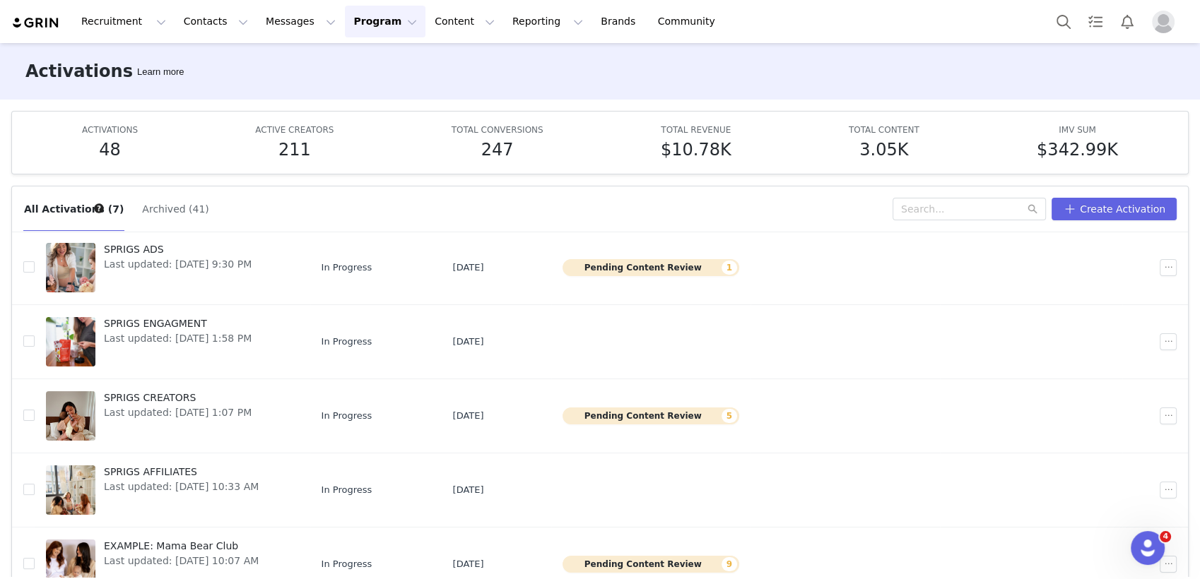
scroll to position [73, 0]
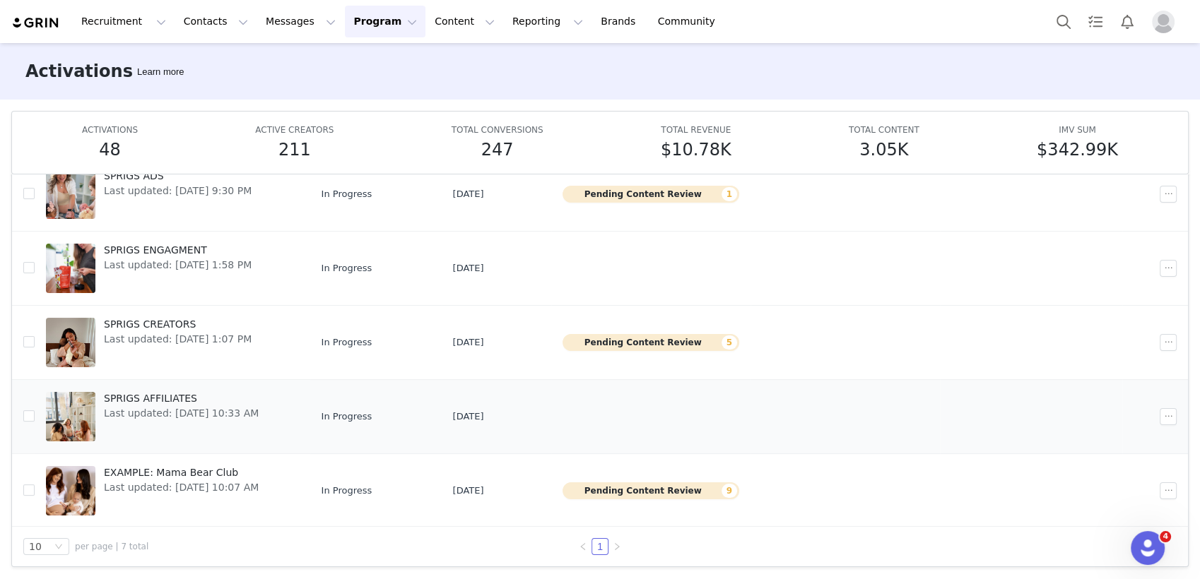
click at [158, 408] on span "Last updated: [DATE] 10:33 AM" at bounding box center [181, 413] width 155 height 15
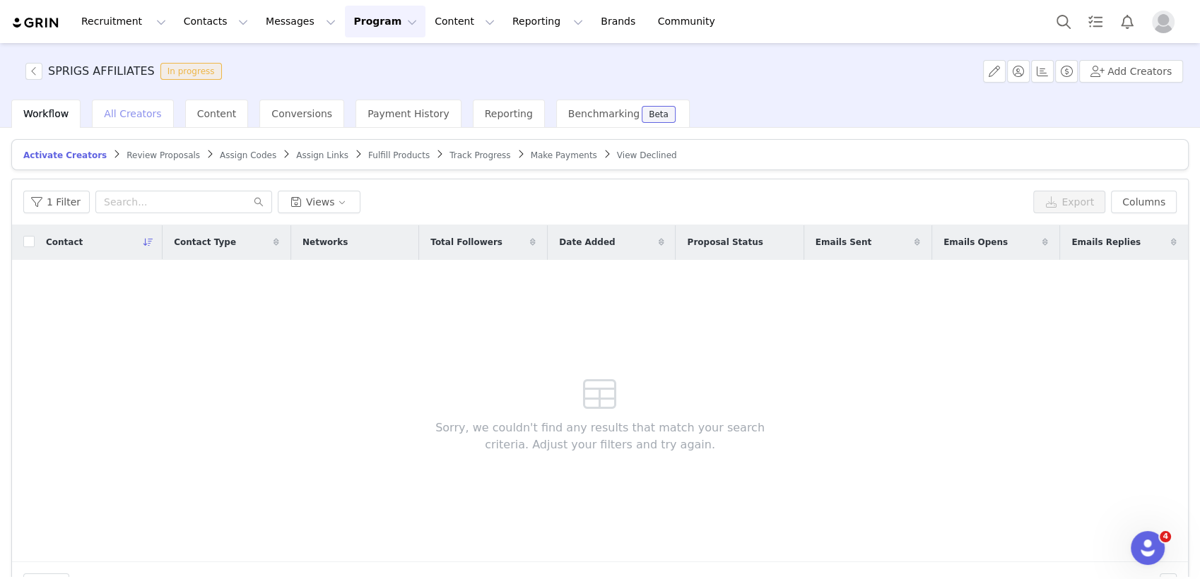
click at [125, 119] on span "All Creators" at bounding box center [132, 113] width 57 height 11
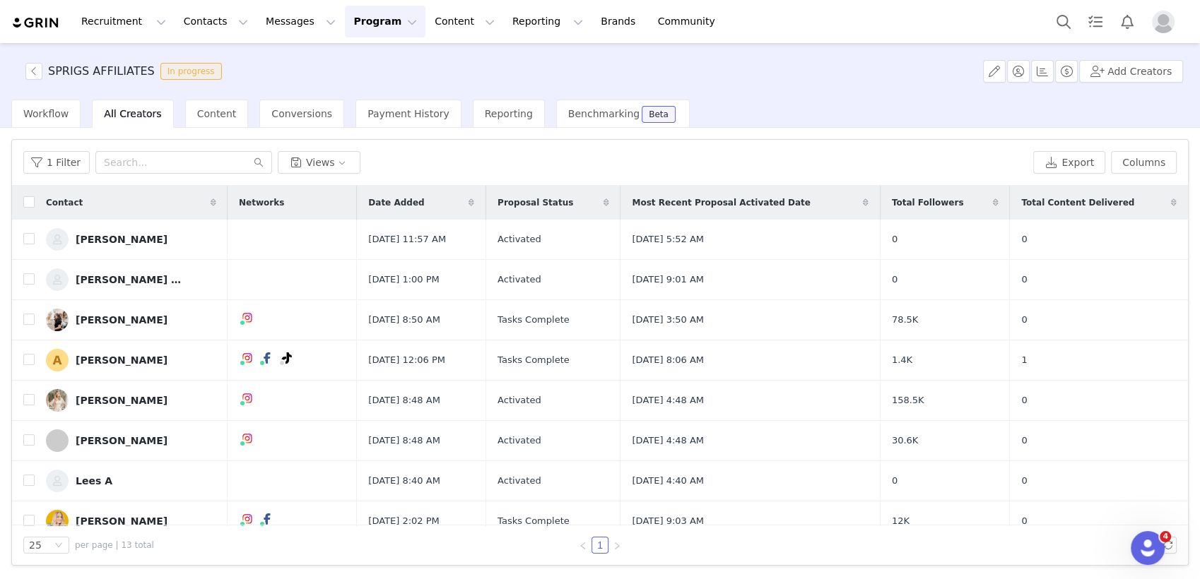
click at [23, 203] on th at bounding box center [23, 203] width 23 height 34
click at [28, 203] on input "checkbox" at bounding box center [28, 201] width 11 height 11
checkbox input "true"
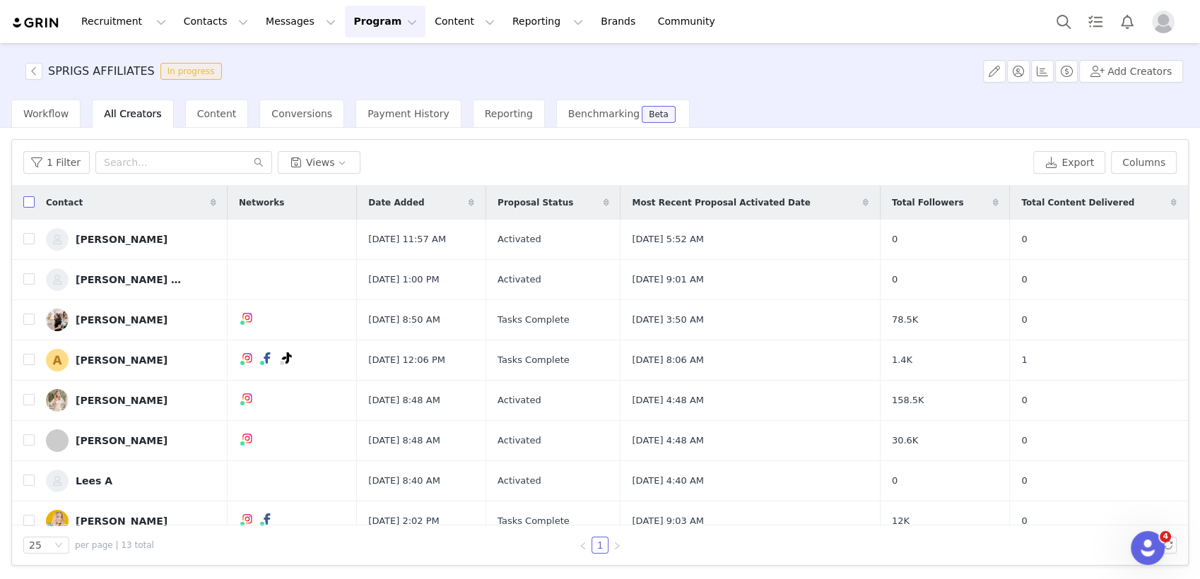
checkbox input "true"
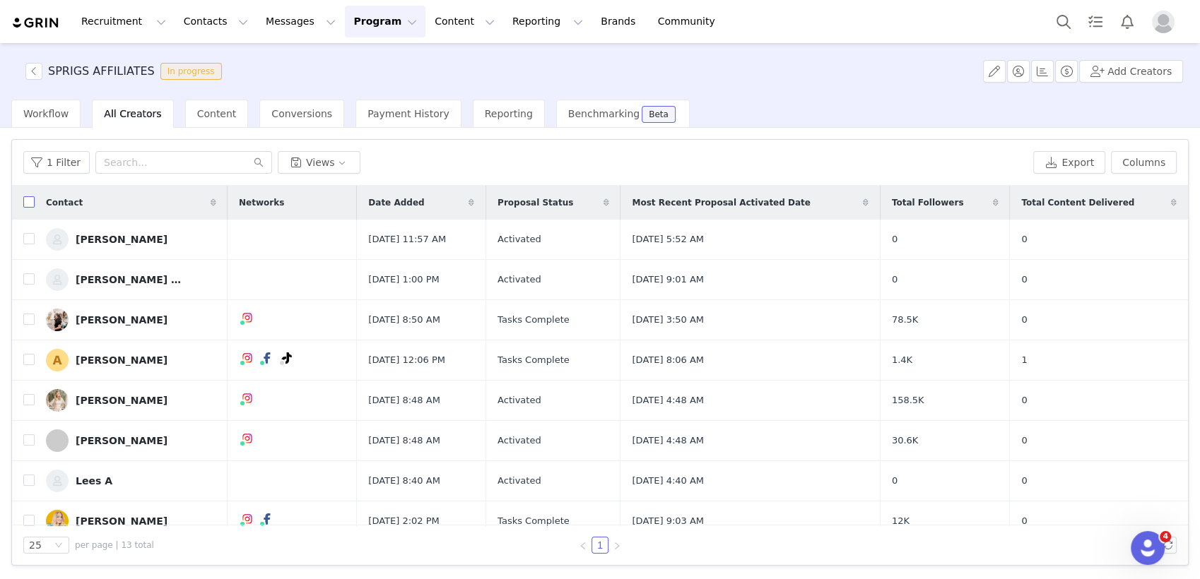
checkbox input "true"
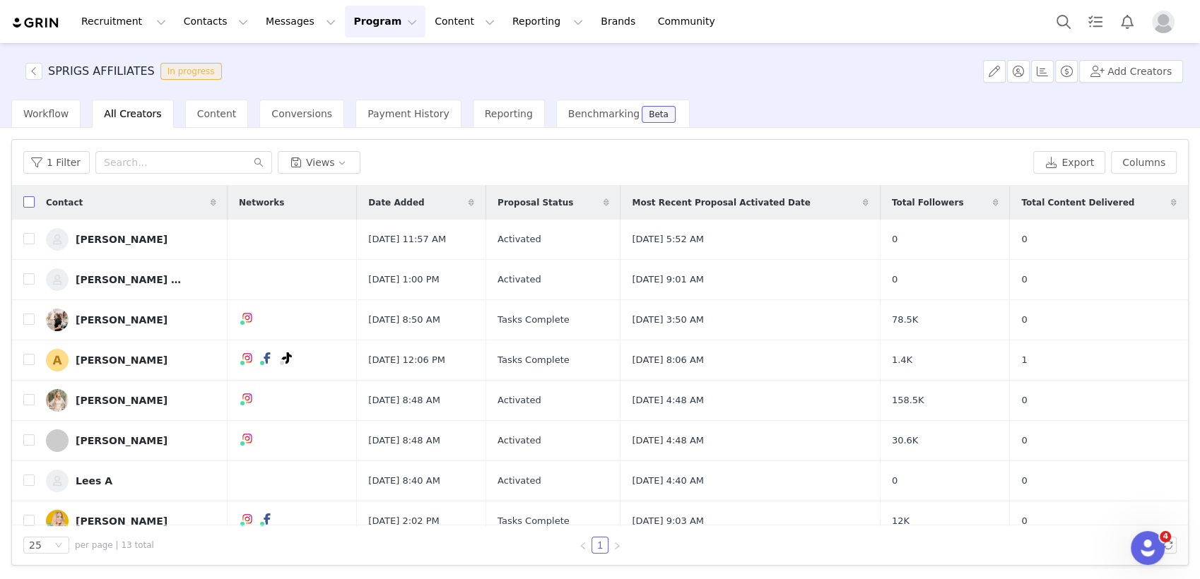
checkbox input "true"
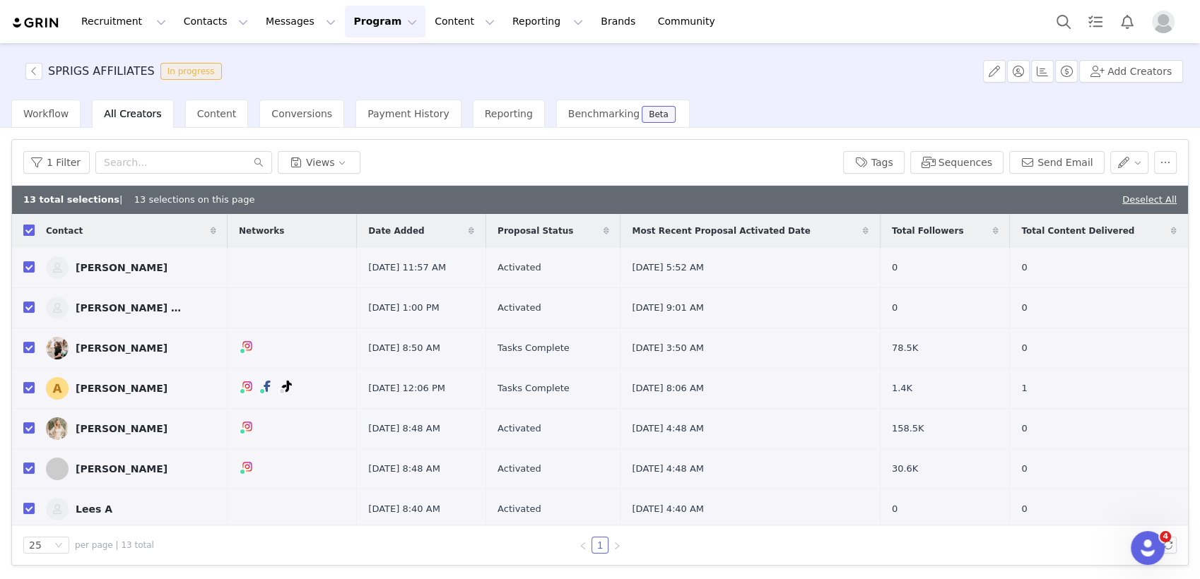
click at [28, 229] on input "checkbox" at bounding box center [28, 230] width 11 height 11
checkbox input "false"
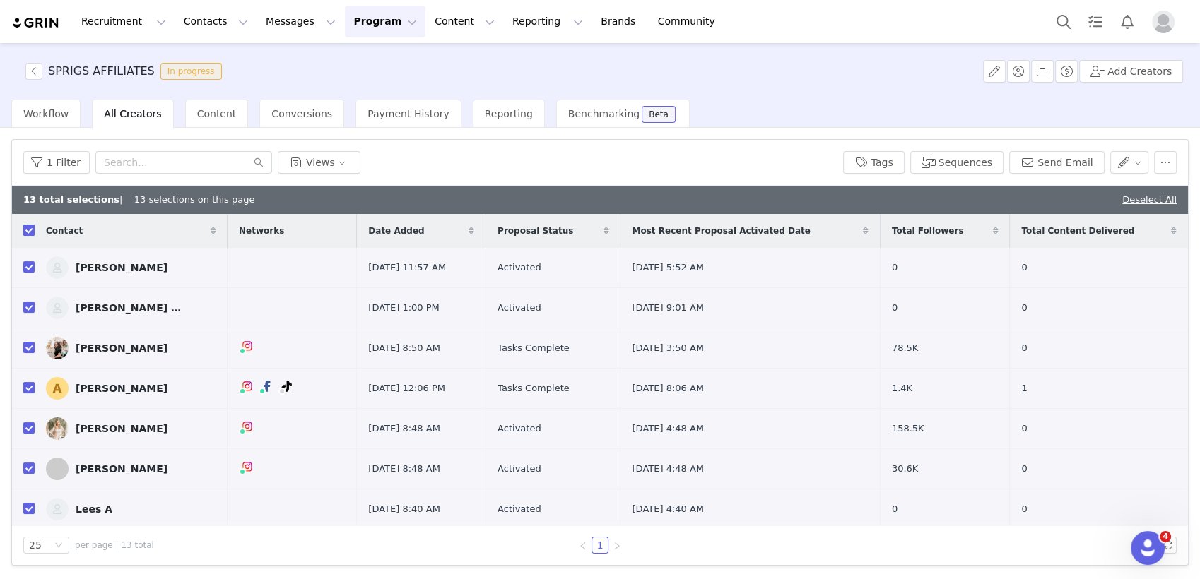
checkbox input "false"
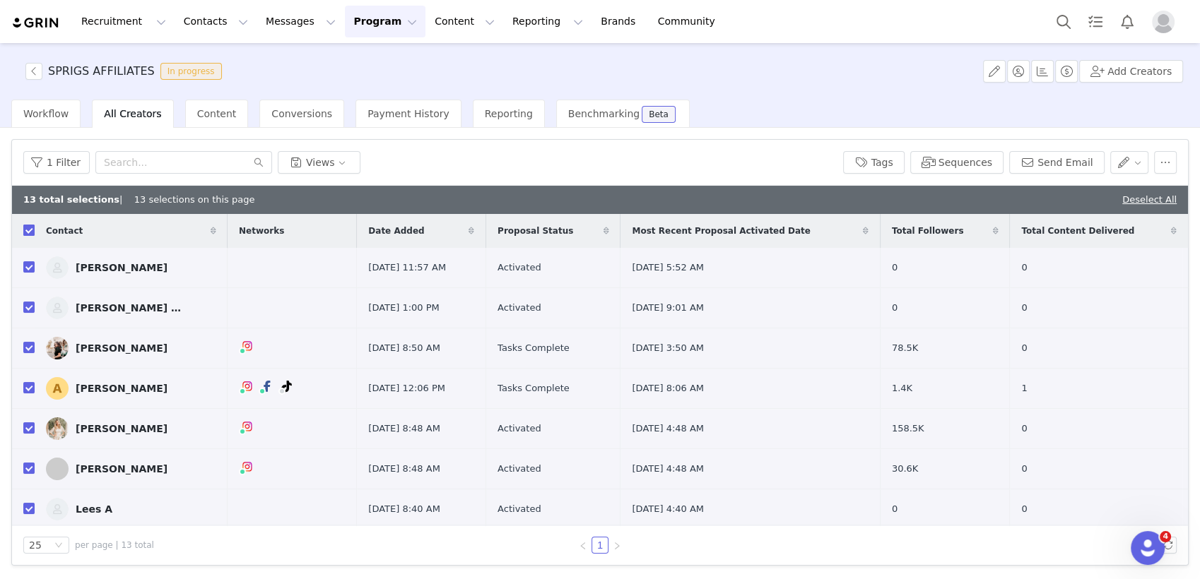
checkbox input "false"
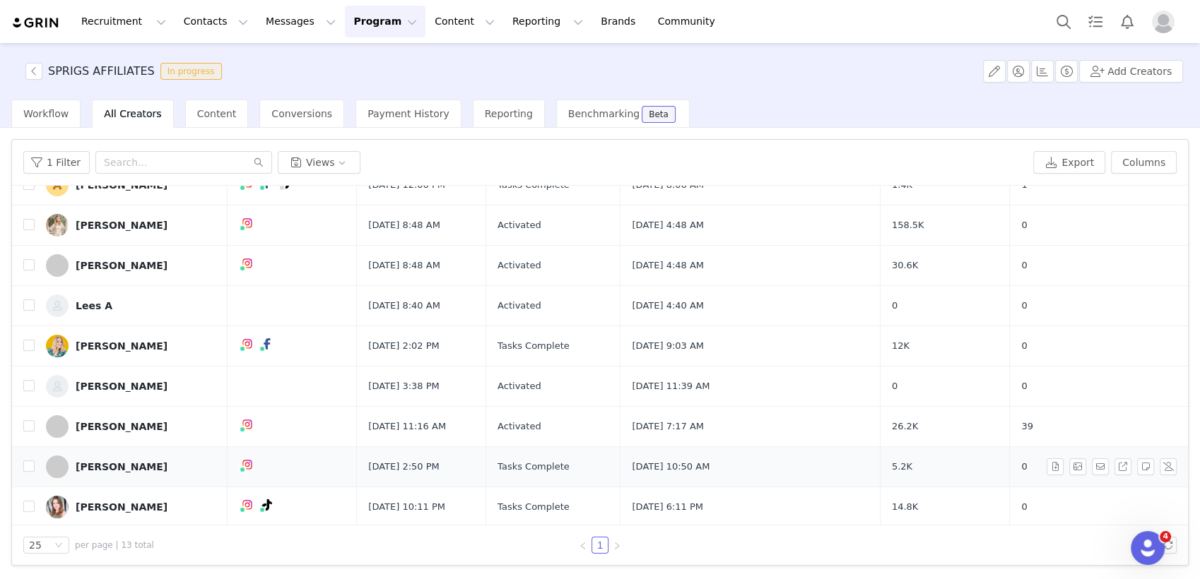
scroll to position [215, 0]
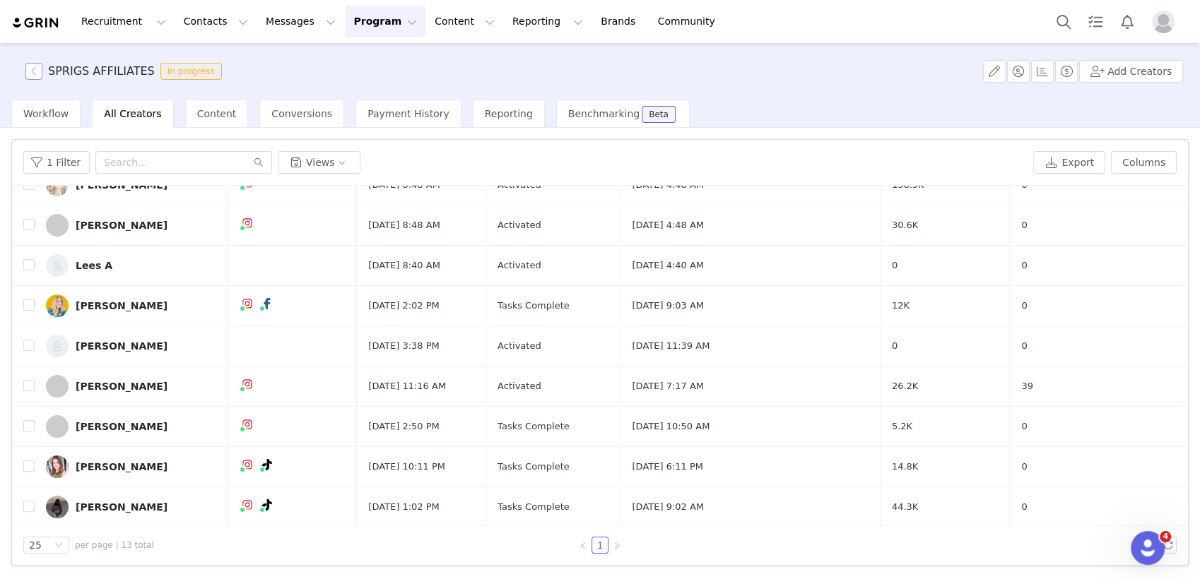
click at [36, 76] on button "button" at bounding box center [33, 71] width 17 height 17
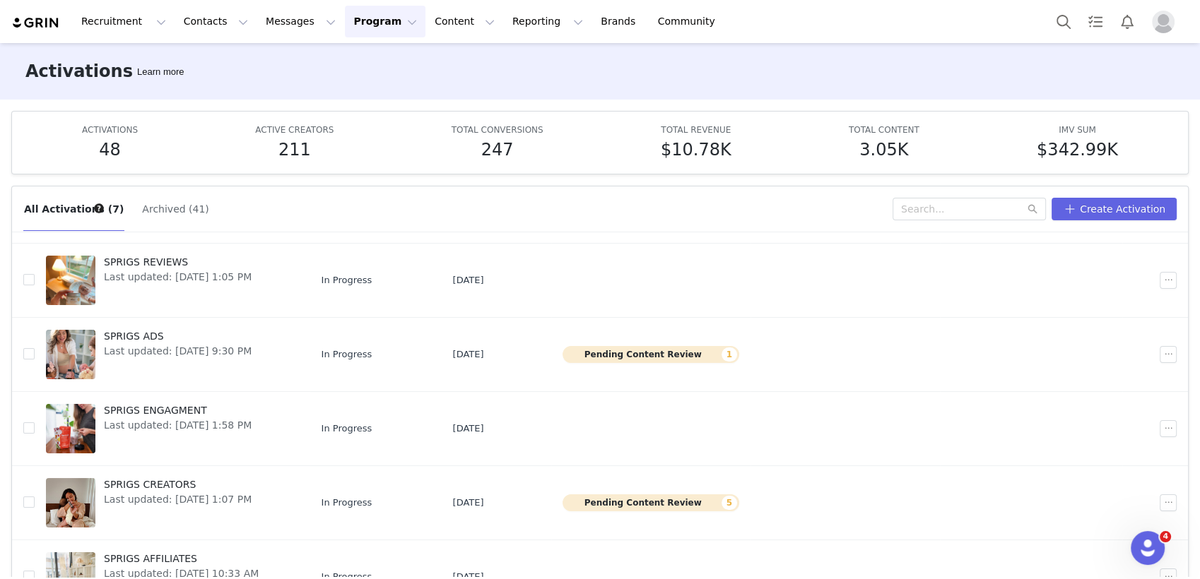
scroll to position [103, 0]
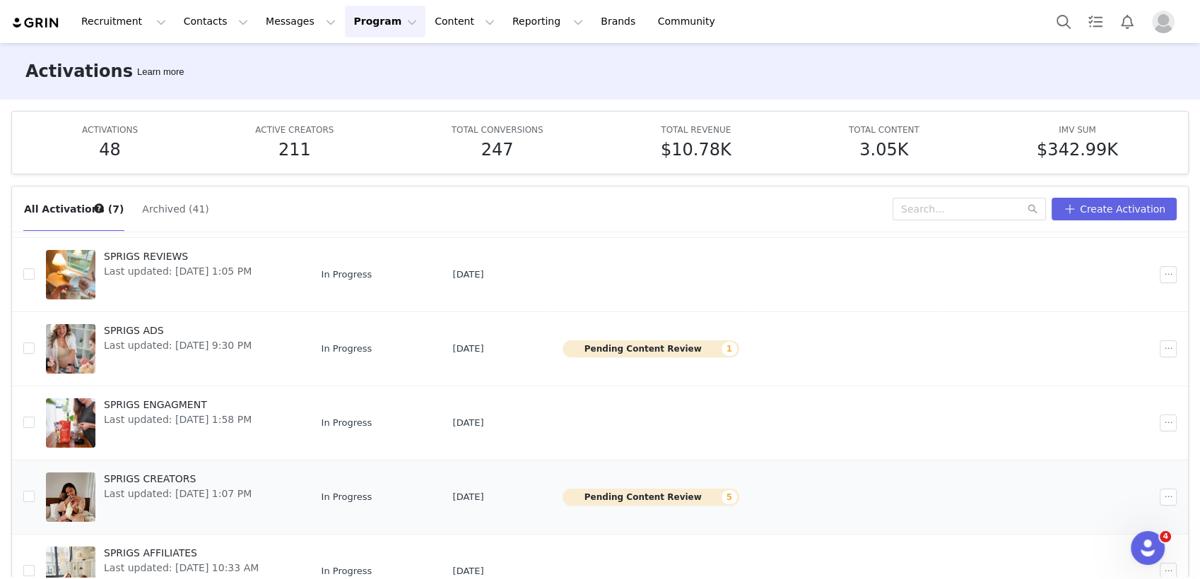
click at [177, 497] on span "Last updated: [DATE] 1:07 PM" at bounding box center [178, 494] width 148 height 15
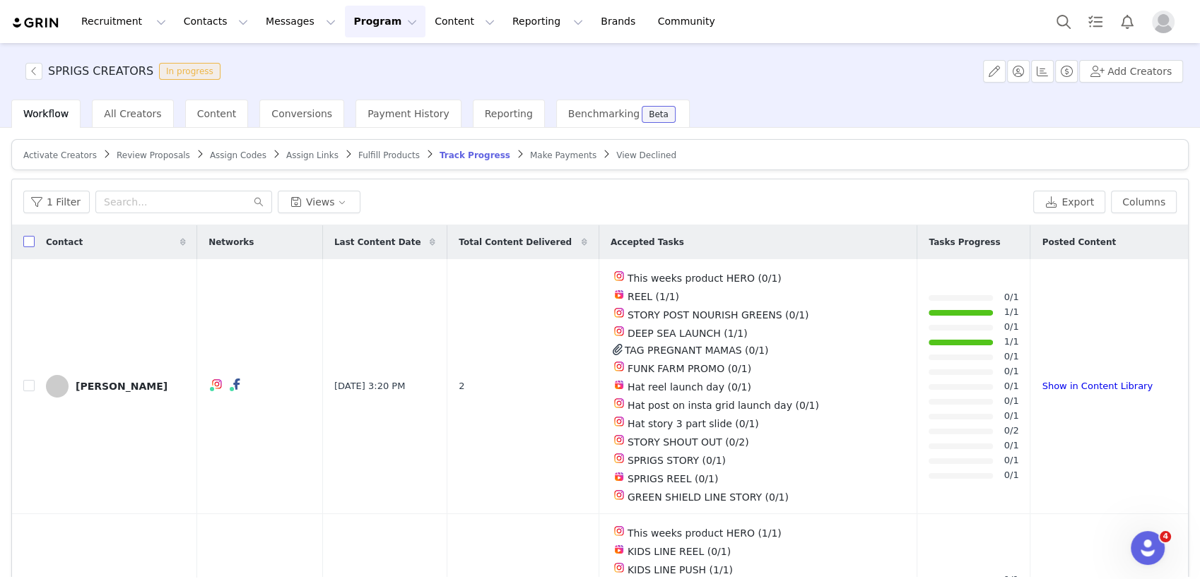
click at [26, 238] on input "checkbox" at bounding box center [28, 241] width 11 height 11
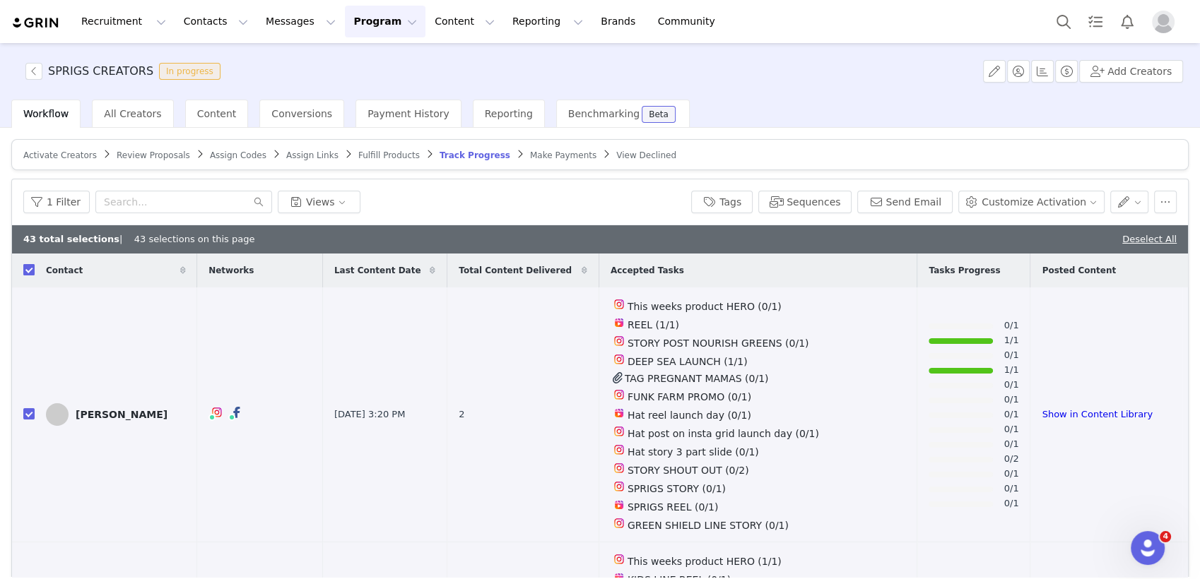
checkbox input "true"
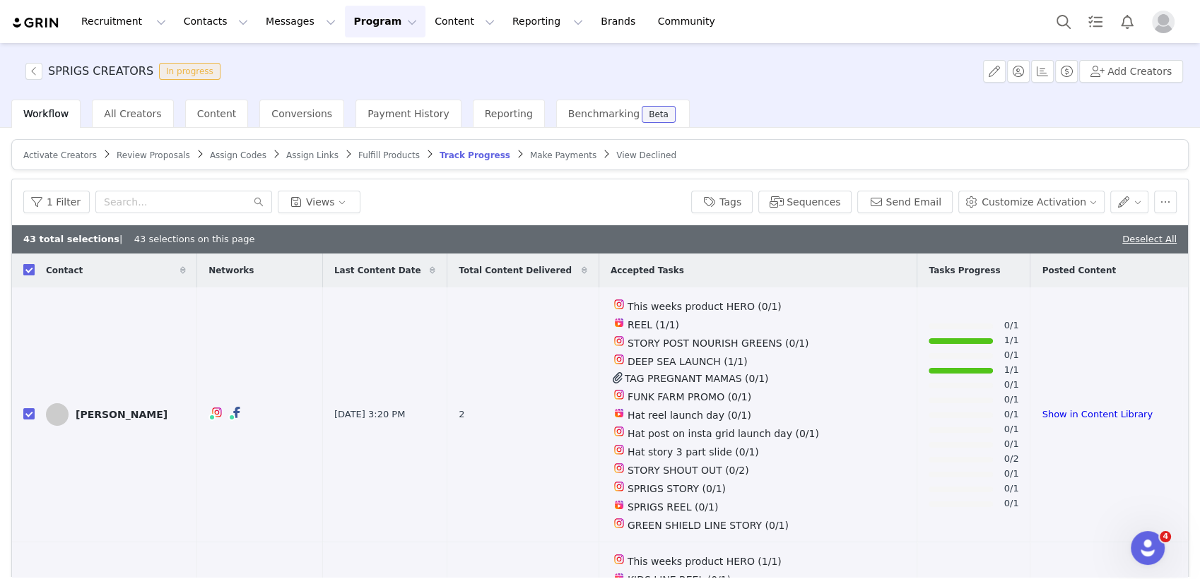
checkbox input "true"
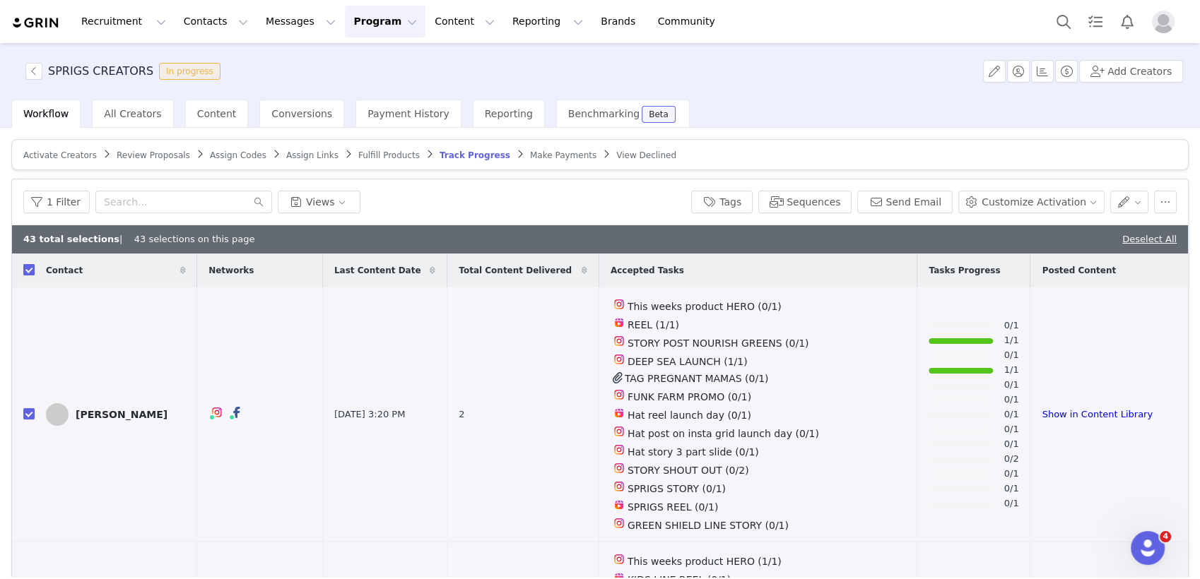
checkbox input "true"
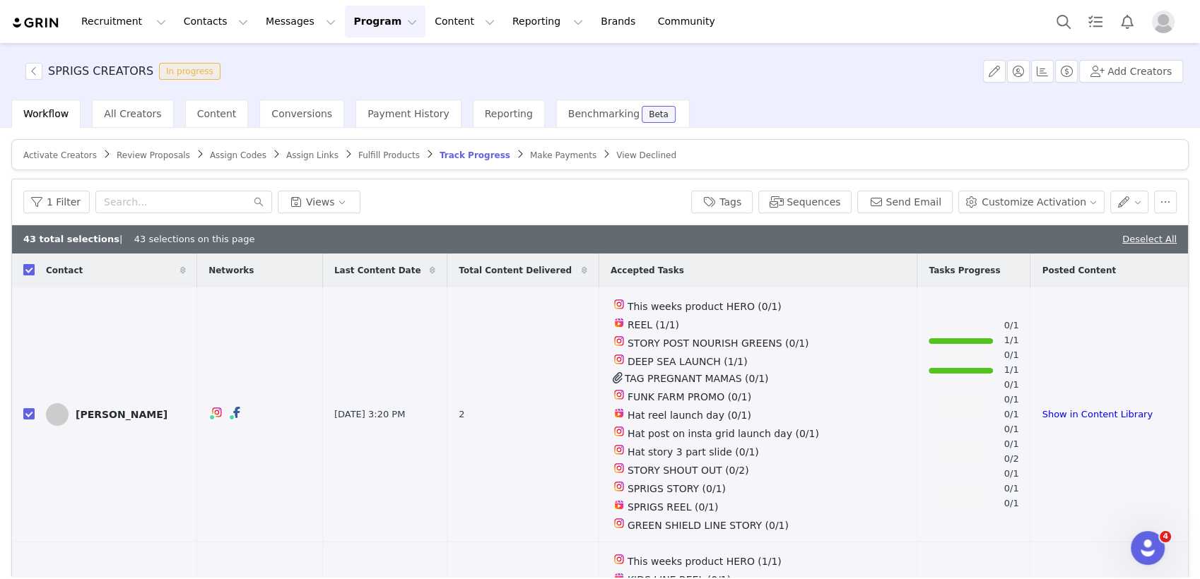
checkbox input "true"
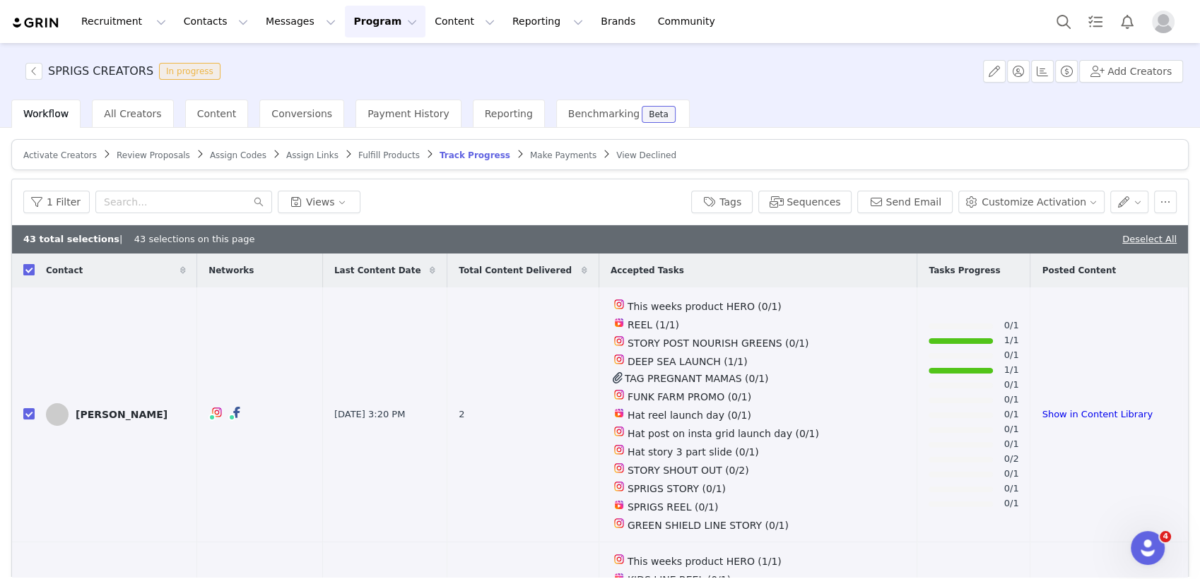
checkbox input "true"
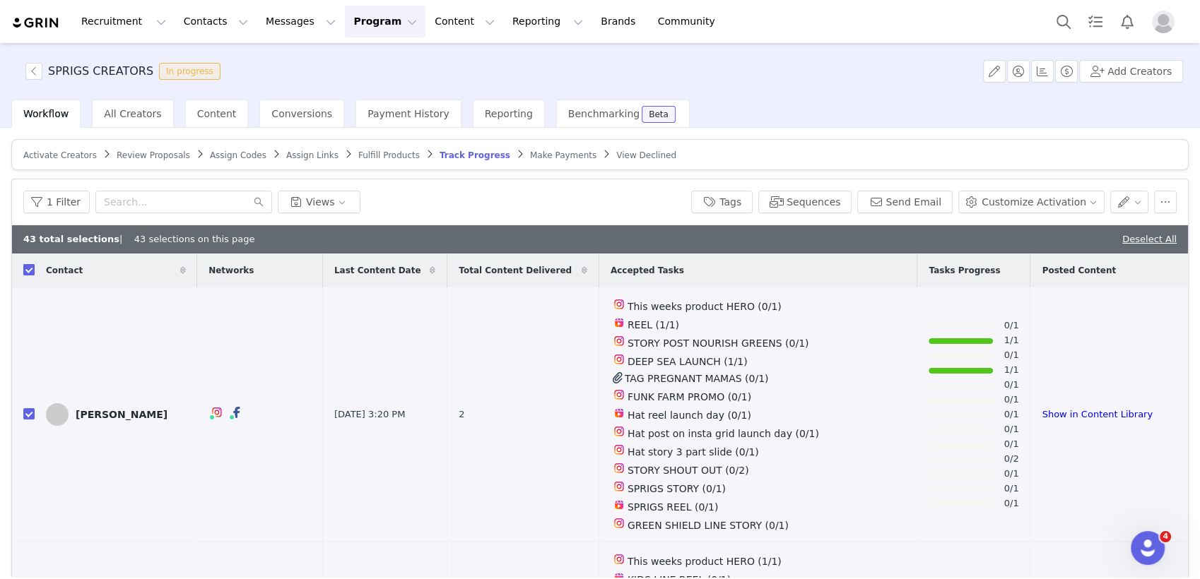
checkbox input "true"
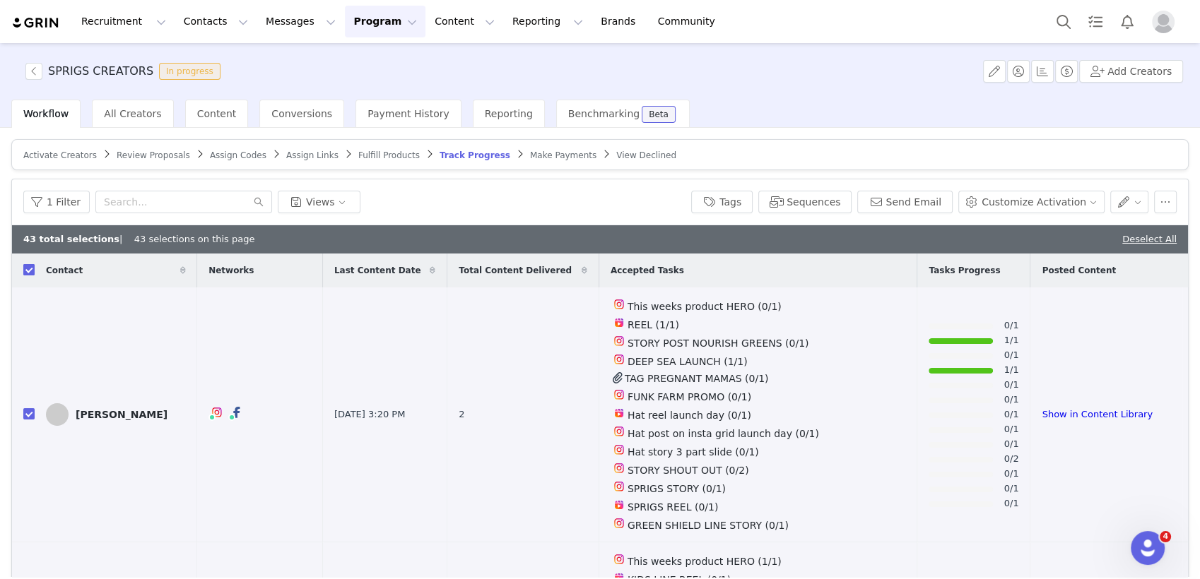
checkbox input "true"
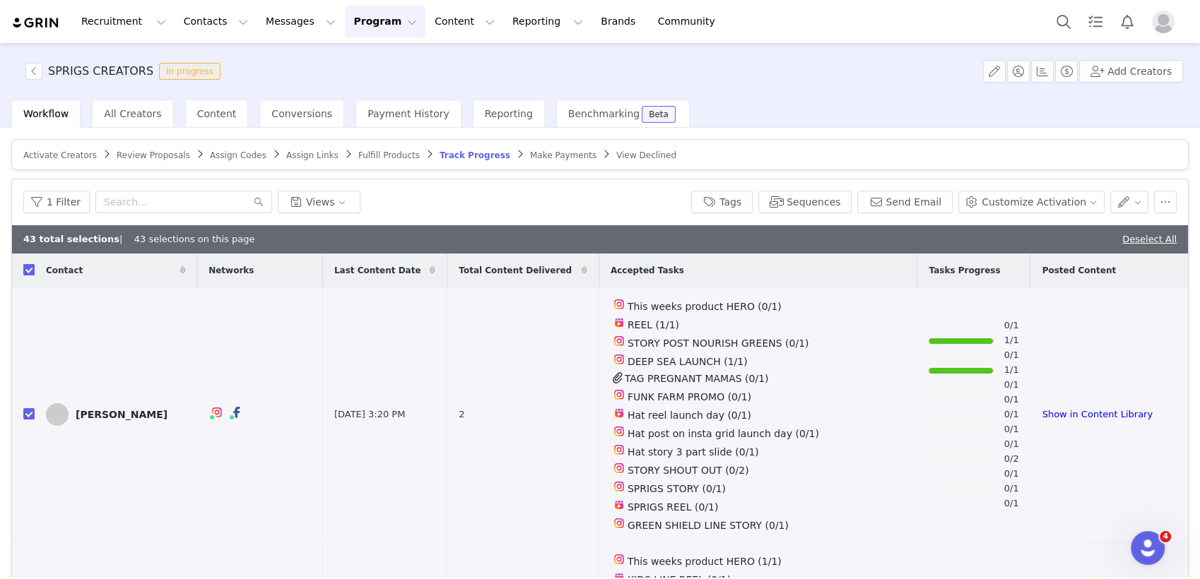
checkbox input "true"
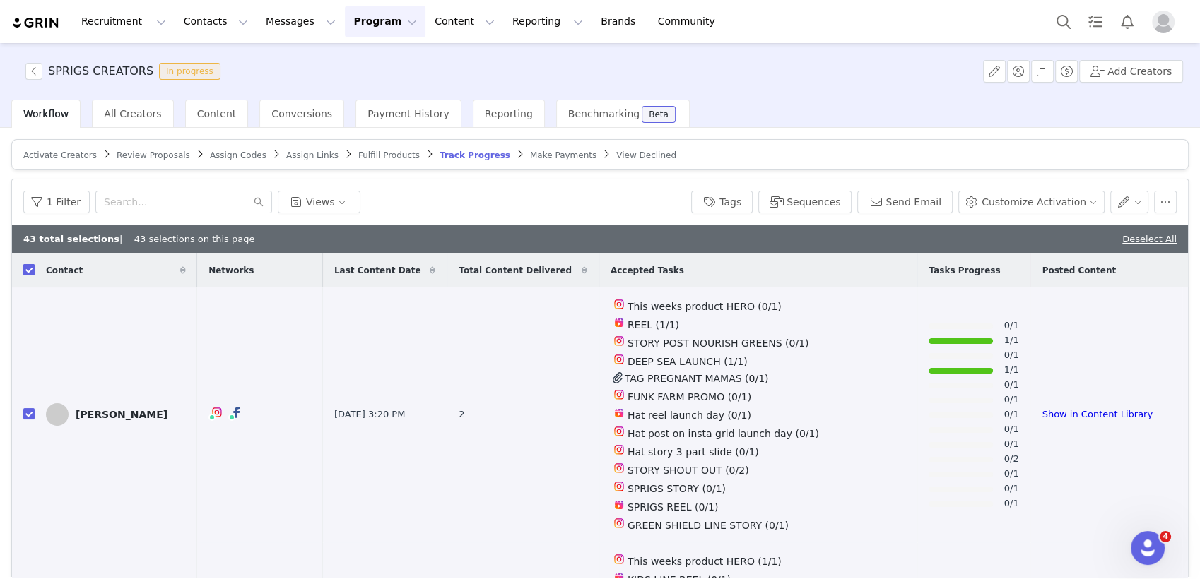
checkbox input "true"
click at [1084, 199] on button "Customize Activation" at bounding box center [1031, 202] width 146 height 23
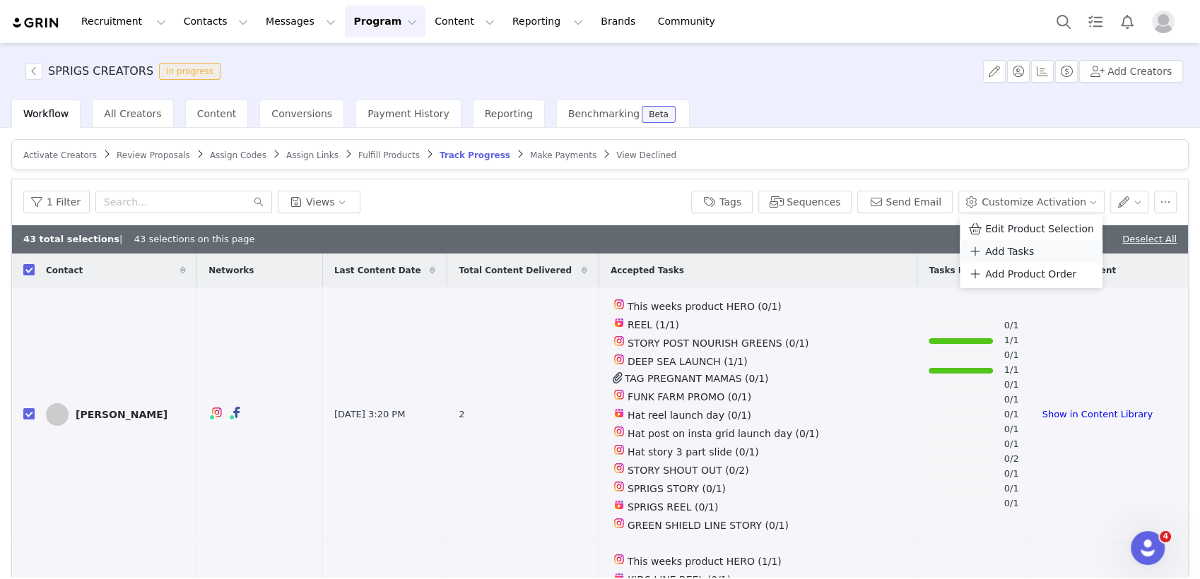
click at [1012, 251] on span "Add Tasks" at bounding box center [1009, 252] width 49 height 16
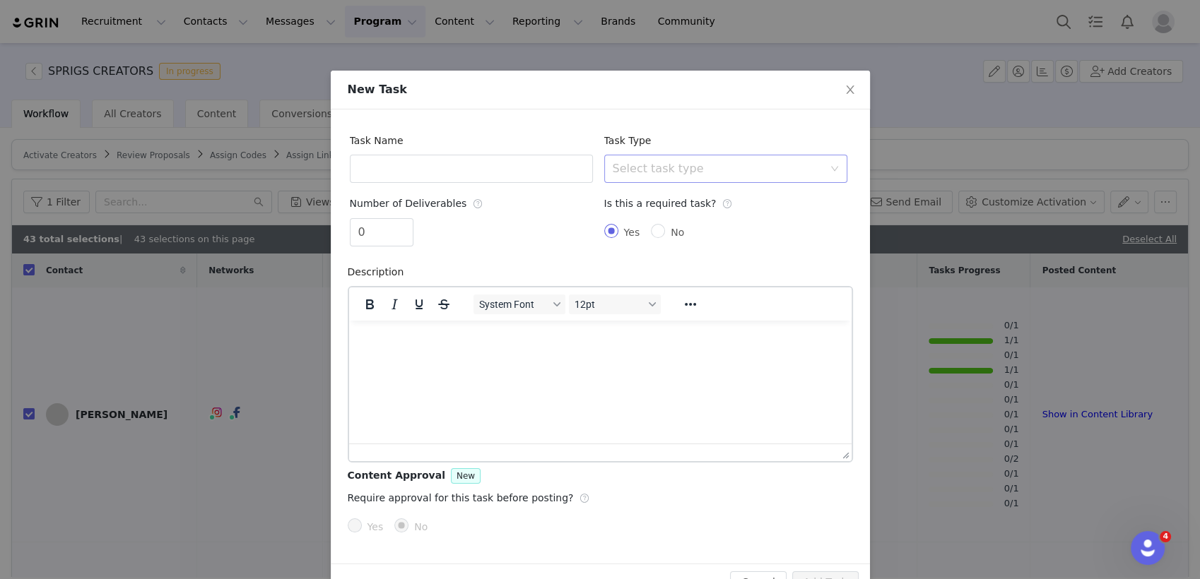
click at [810, 177] on div "Select task type" at bounding box center [720, 168] width 217 height 27
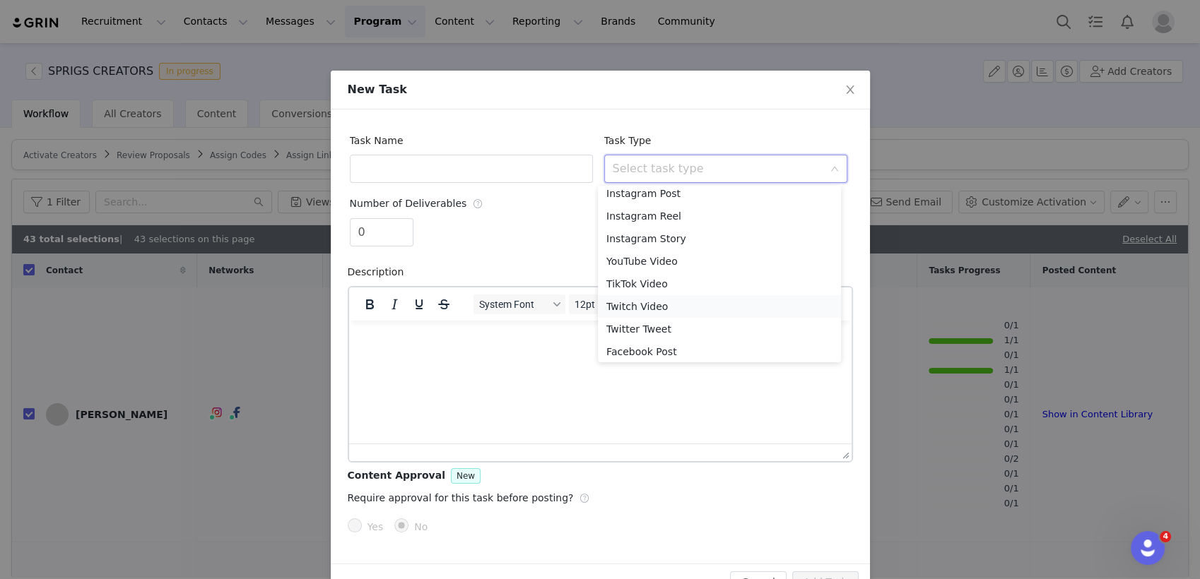
scroll to position [55, 0]
click at [675, 349] on li "Custom Task" at bounding box center [719, 348] width 243 height 23
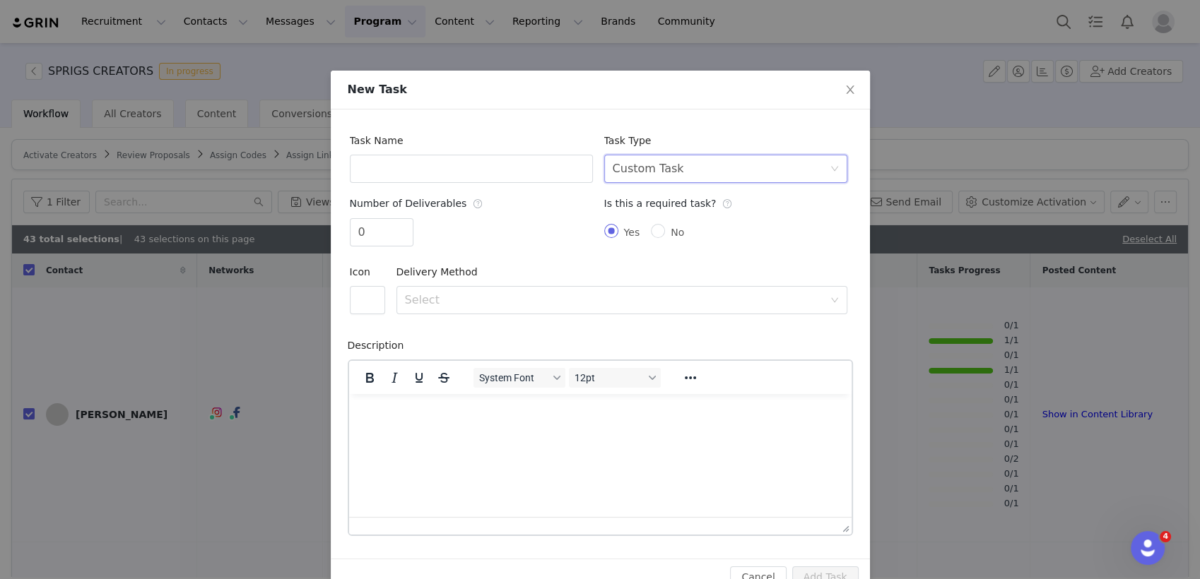
scroll to position [0, 0]
click at [442, 162] on input "text" at bounding box center [471, 169] width 243 height 28
click at [658, 168] on div "Custom Task" at bounding box center [647, 168] width 71 height 27
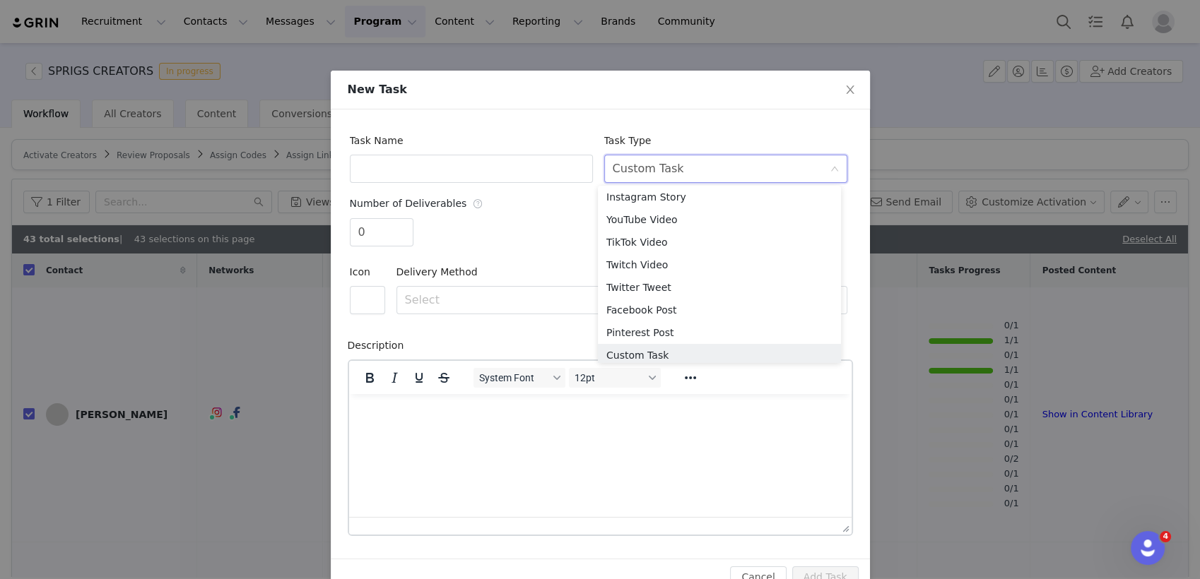
scroll to position [52, 0]
click at [645, 352] on li "Custom Task" at bounding box center [719, 352] width 243 height 23
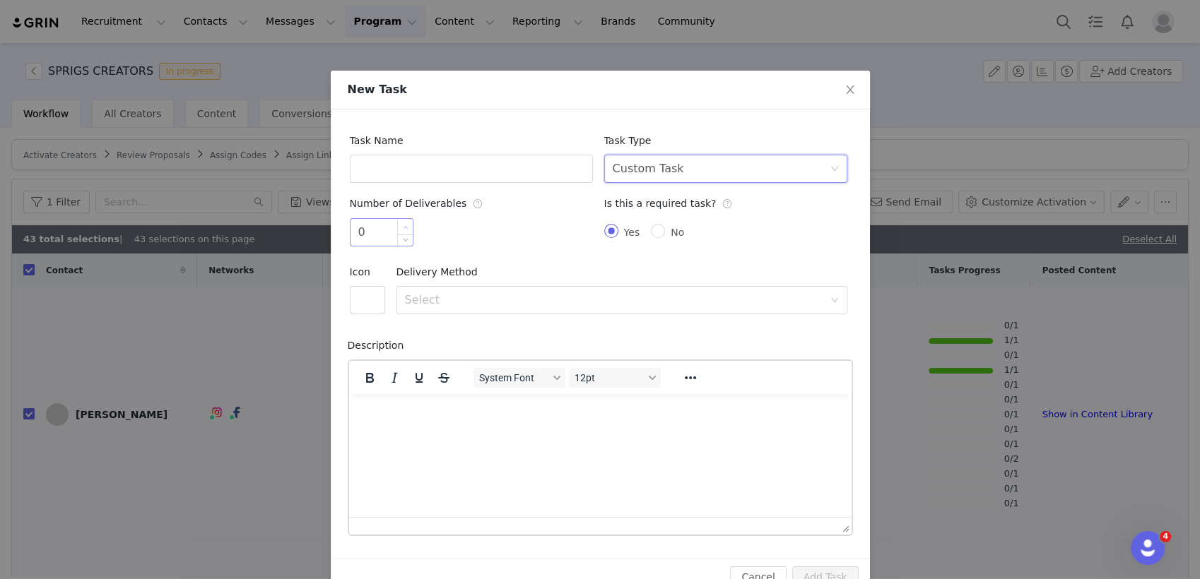
type input "1"
click at [398, 222] on span "Increase Value" at bounding box center [405, 227] width 15 height 16
click at [375, 169] on input "text" at bounding box center [471, 169] width 243 height 28
type input "like and comment"
click at [350, 302] on button "button" at bounding box center [367, 300] width 35 height 28
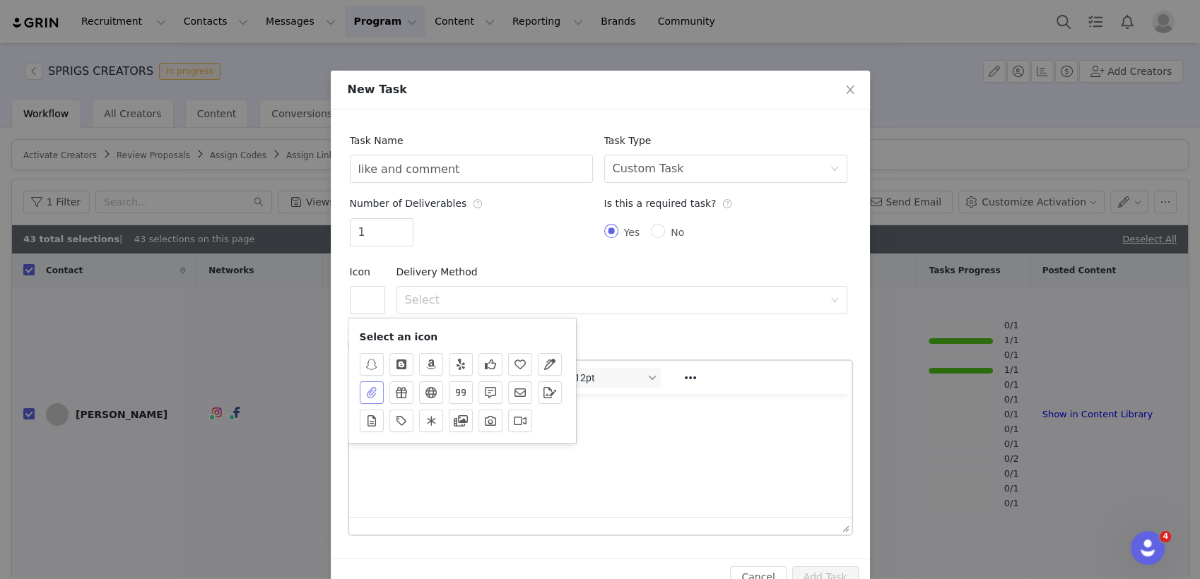
click at [364, 396] on button "button" at bounding box center [372, 392] width 24 height 23
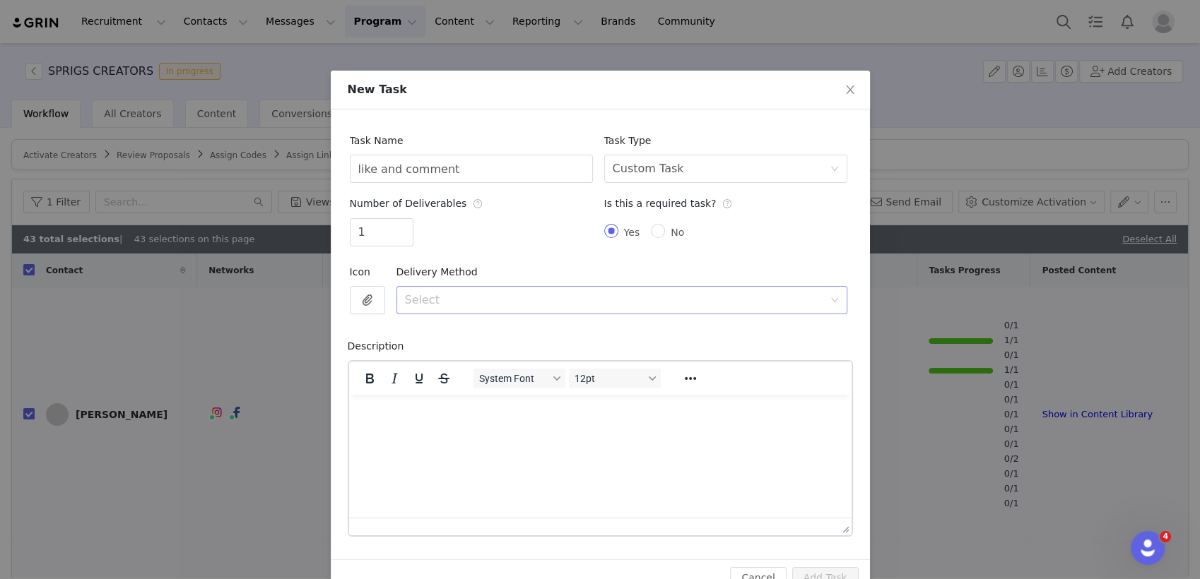
click at [441, 309] on div "Select" at bounding box center [617, 300] width 425 height 27
click at [458, 328] on li "File Upload" at bounding box center [615, 331] width 451 height 23
click at [421, 424] on html at bounding box center [599, 413] width 502 height 38
click at [577, 413] on p "please go like and comment onn the last 15posts" at bounding box center [600, 413] width 480 height 16
click at [653, 419] on p "please go like and comment on the last 15 posts" at bounding box center [600, 413] width 480 height 16
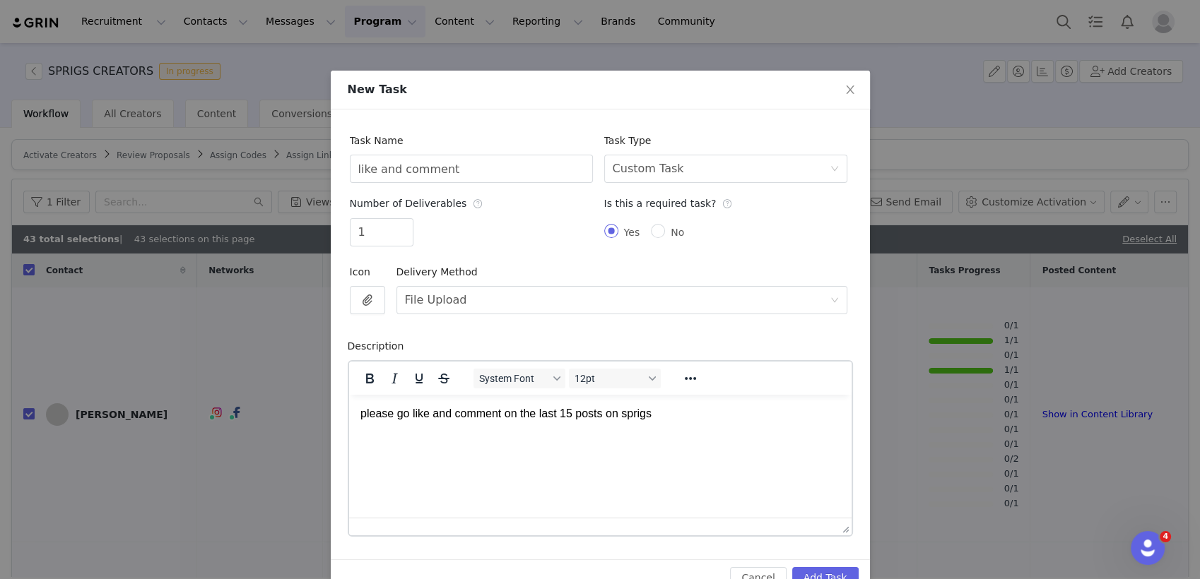
scroll to position [34, 0]
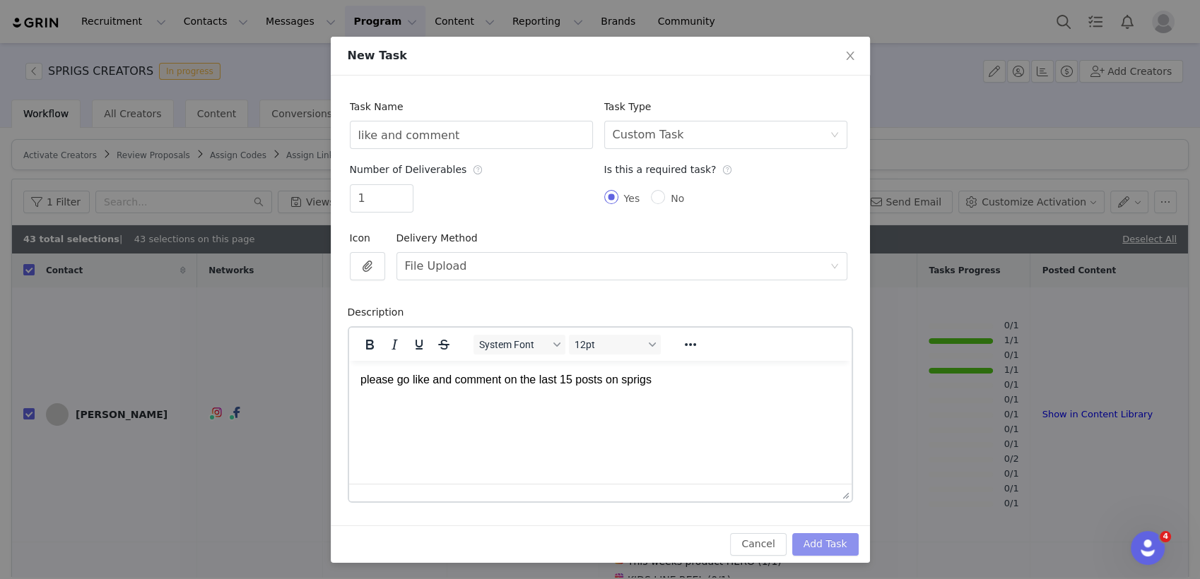
click at [812, 545] on button "Add Task" at bounding box center [825, 544] width 66 height 23
